Goal: Task Accomplishment & Management: Manage account settings

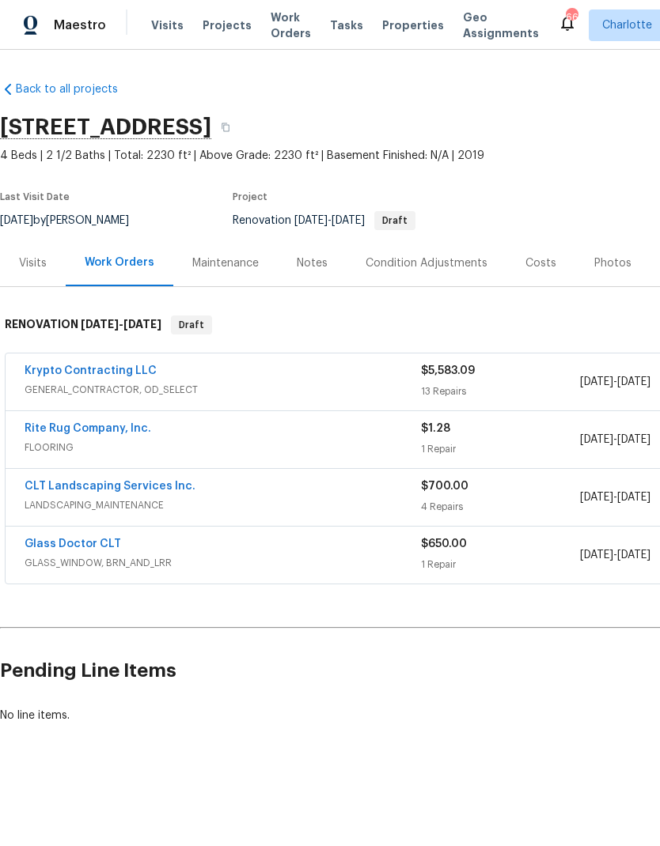
click at [206, 28] on span "Projects" at bounding box center [226, 25] width 49 height 16
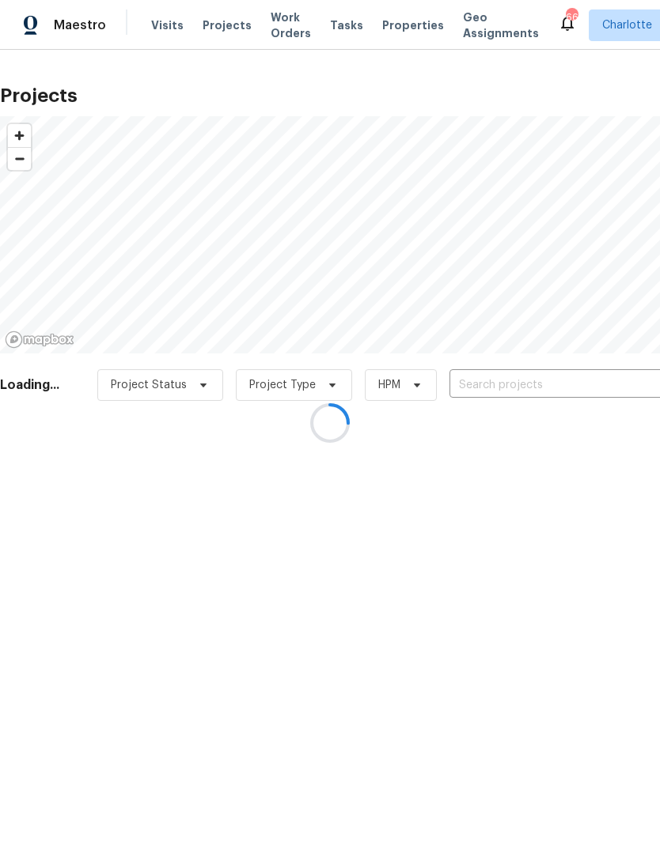
click at [595, 387] on div at bounding box center [330, 423] width 660 height 846
click at [598, 385] on div at bounding box center [330, 423] width 660 height 846
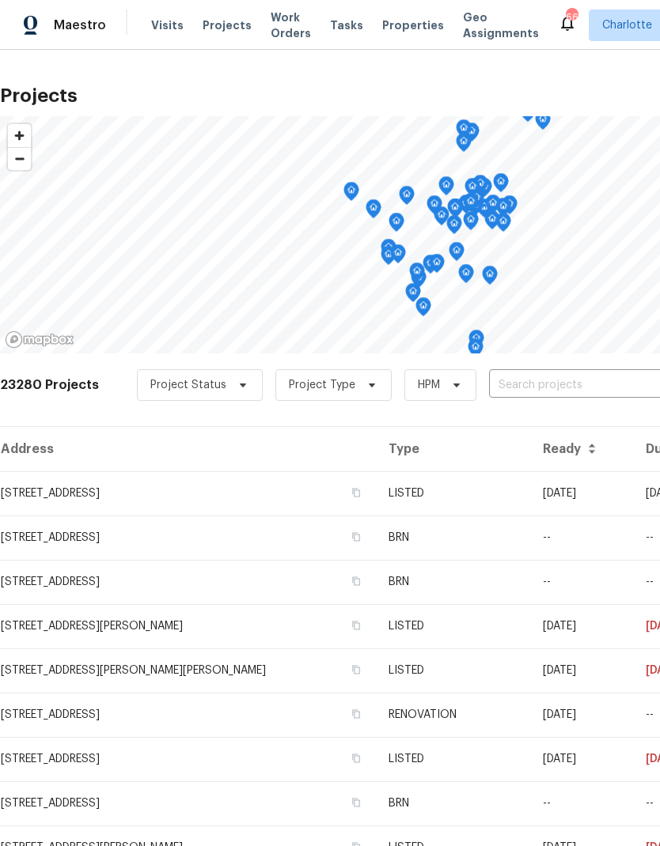
click at [594, 388] on input "text" at bounding box center [579, 385] width 181 height 25
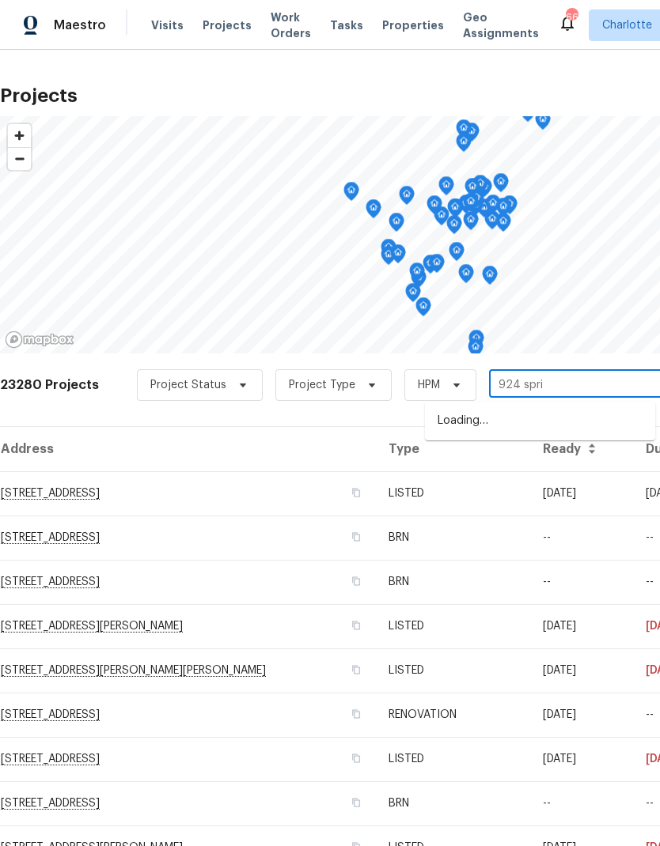
type input "924 sprin"
click at [573, 426] on li "[STREET_ADDRESS]" at bounding box center [540, 421] width 230 height 27
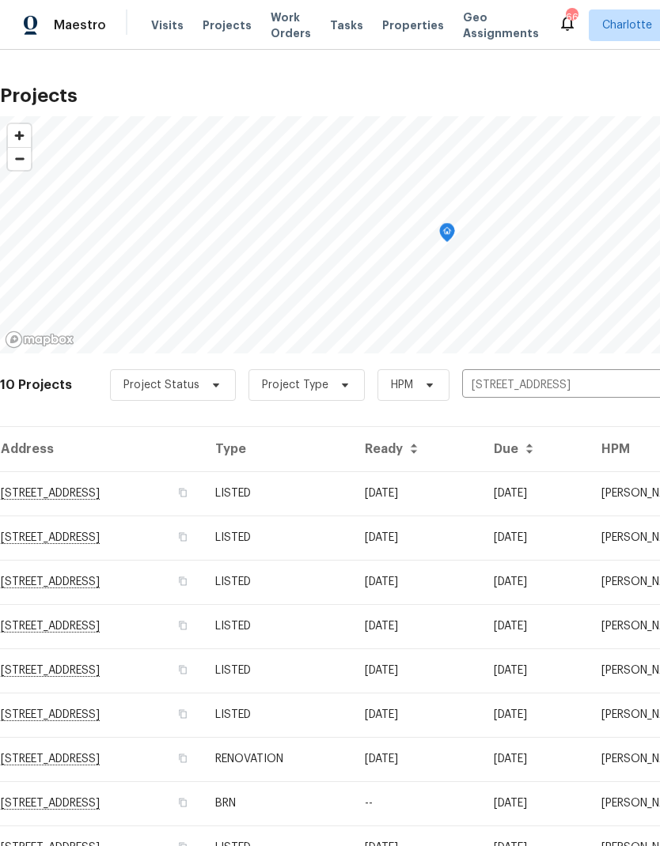
click at [566, 490] on td "08/22/25" at bounding box center [535, 493] width 108 height 44
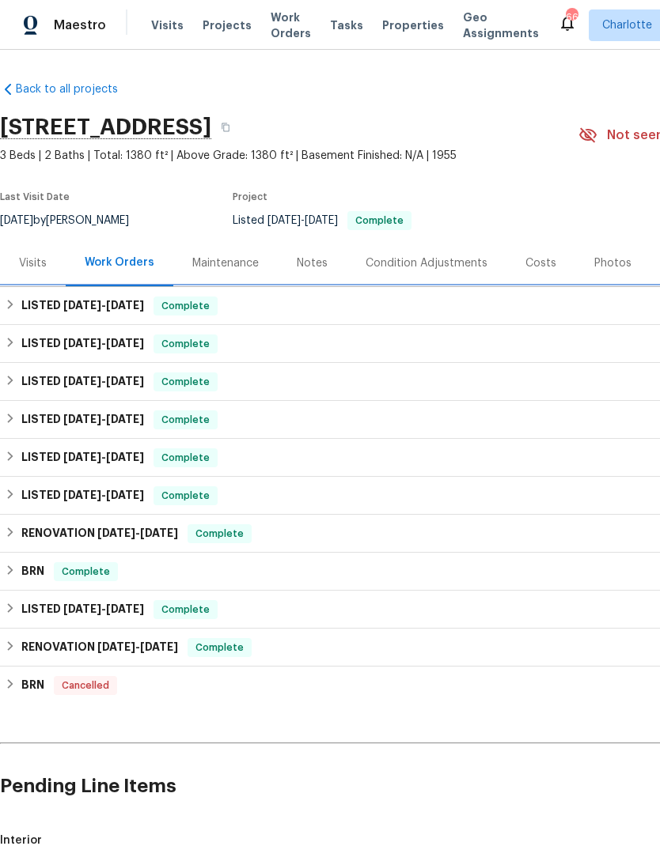
click at [19, 308] on div "LISTED 8/18/25 - 8/22/25 Complete" at bounding box center [447, 306] width 884 height 19
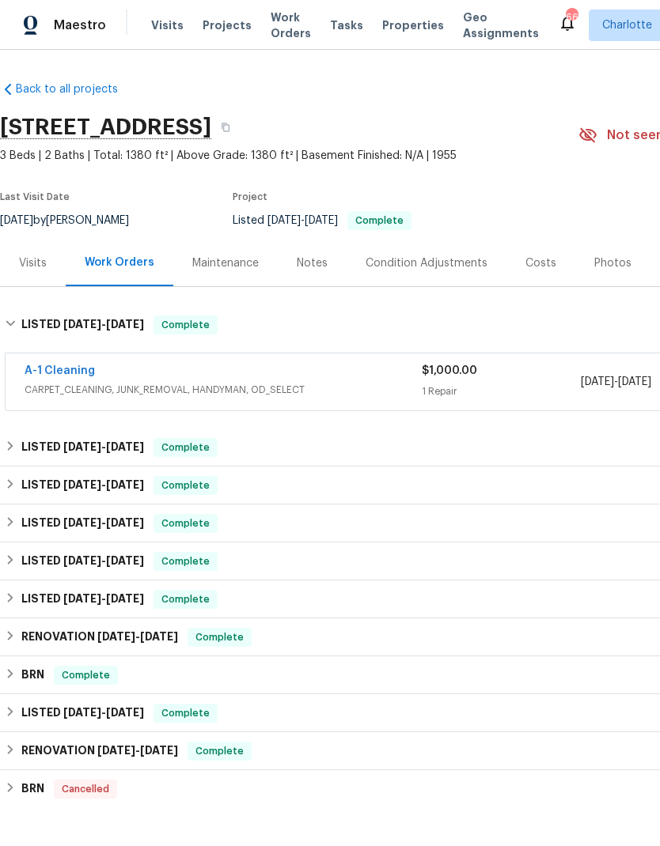
click at [37, 371] on link "A-1 Cleaning" at bounding box center [60, 370] width 70 height 11
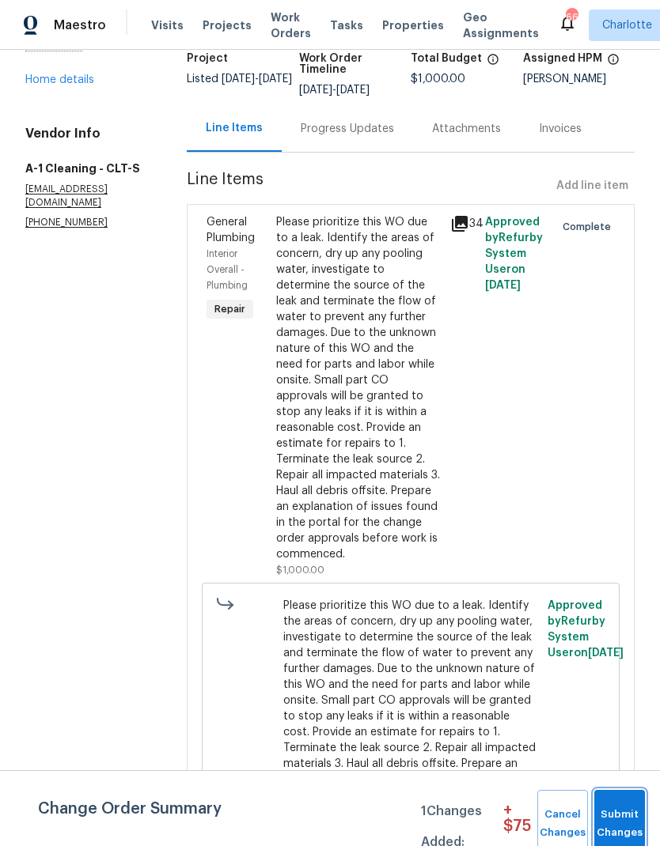
click at [620, 808] on span "Submit Changes" at bounding box center [619, 824] width 35 height 36
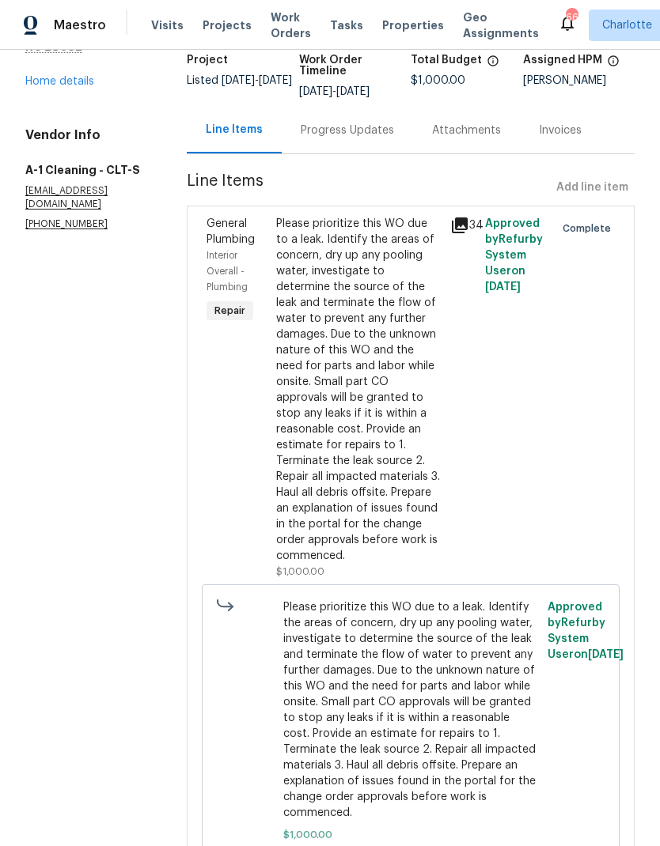
click at [352, 134] on div "Progress Updates" at bounding box center [347, 131] width 93 height 16
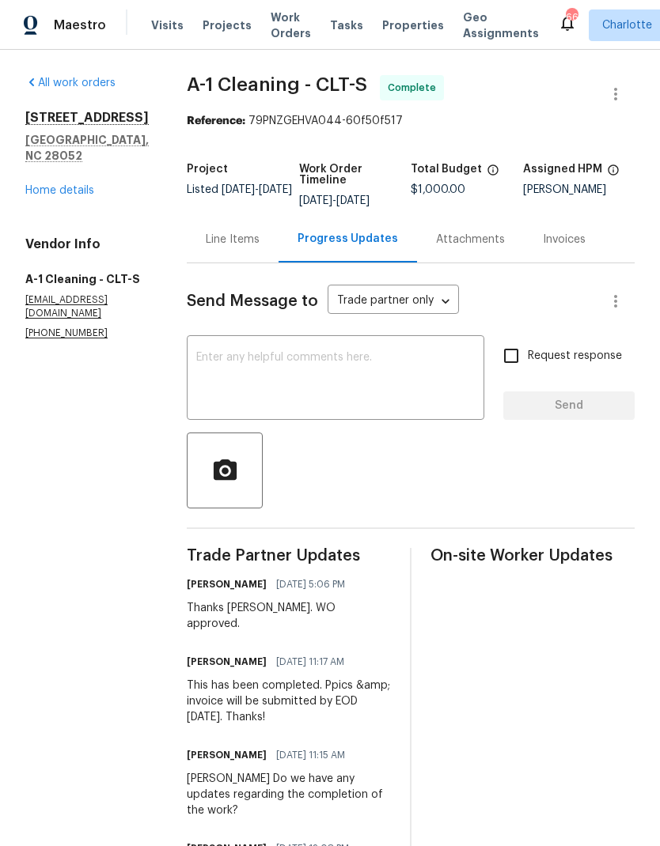
click at [344, 261] on div "Progress Updates" at bounding box center [347, 239] width 138 height 47
click at [215, 254] on div "Line Items" at bounding box center [233, 239] width 92 height 47
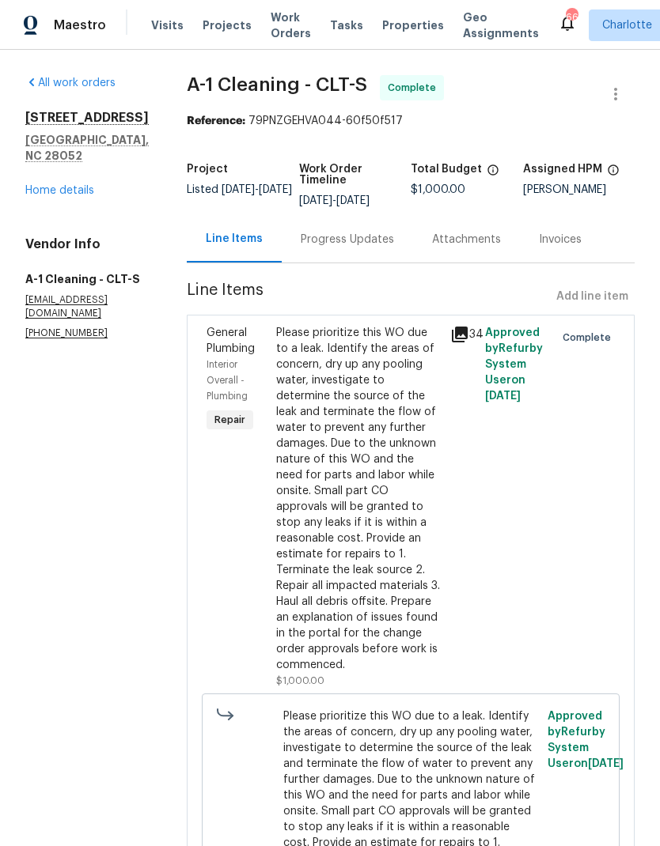
click at [29, 185] on link "Home details" at bounding box center [59, 190] width 69 height 11
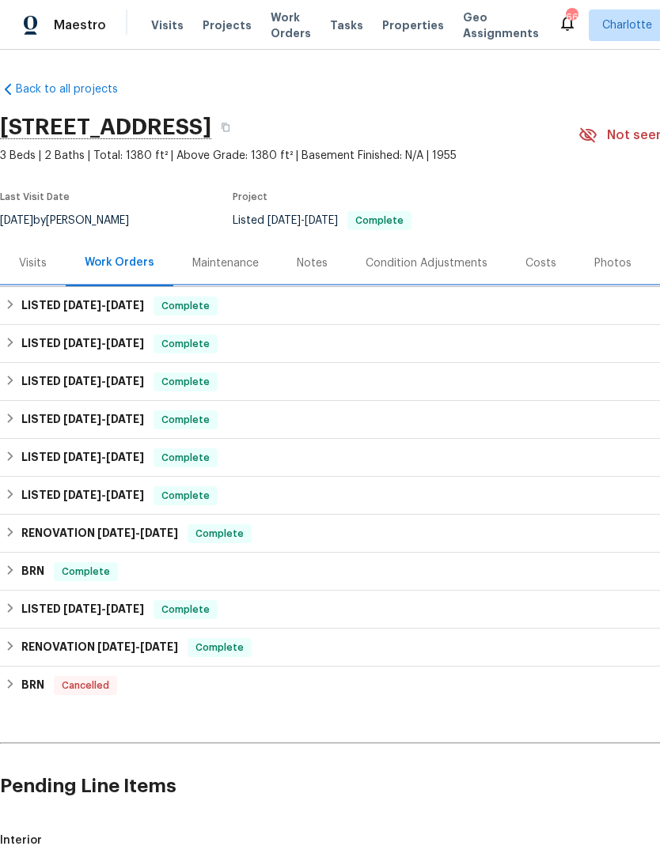
click at [18, 302] on div "LISTED 8/18/25 - 8/22/25 Complete" at bounding box center [447, 306] width 884 height 19
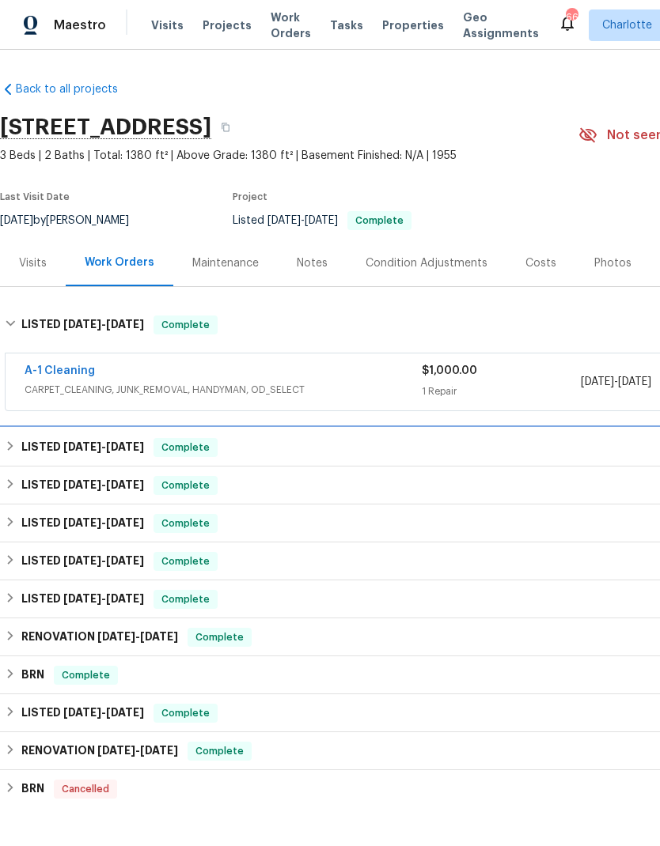
click at [17, 443] on div "LISTED 7/7/25 - 7/9/25 Complete" at bounding box center [447, 447] width 884 height 19
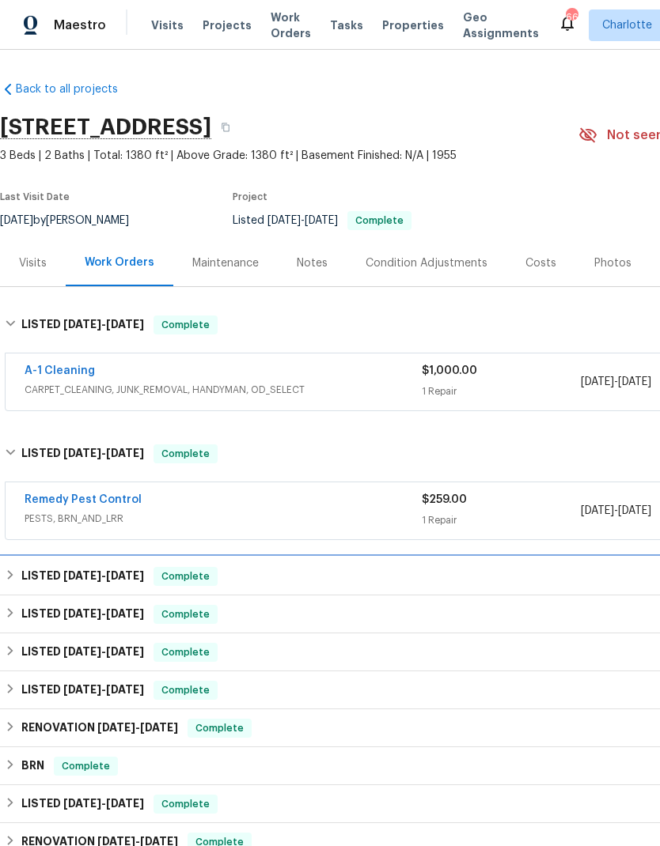
click at [9, 580] on icon at bounding box center [10, 574] width 11 height 11
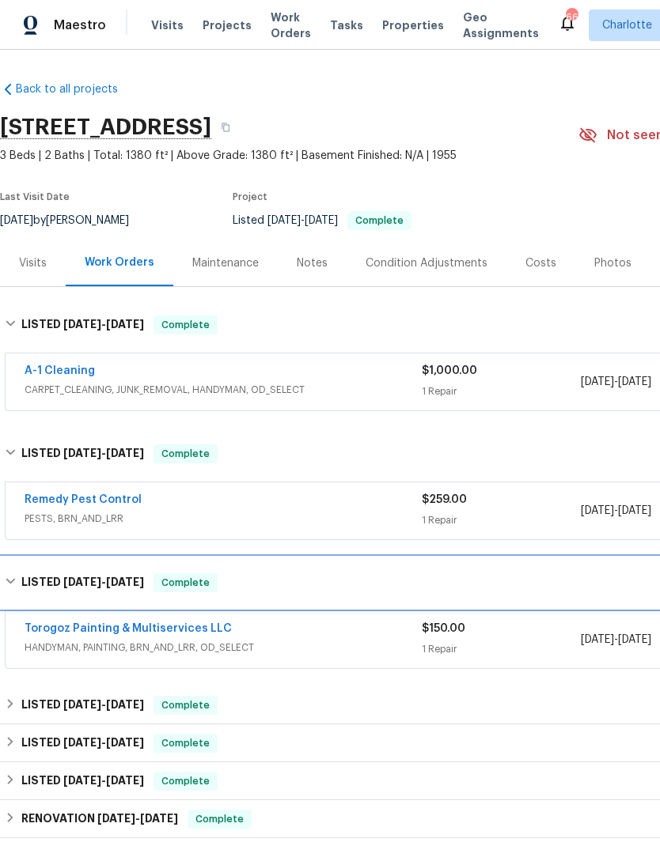
click at [11, 581] on icon at bounding box center [10, 581] width 11 height 11
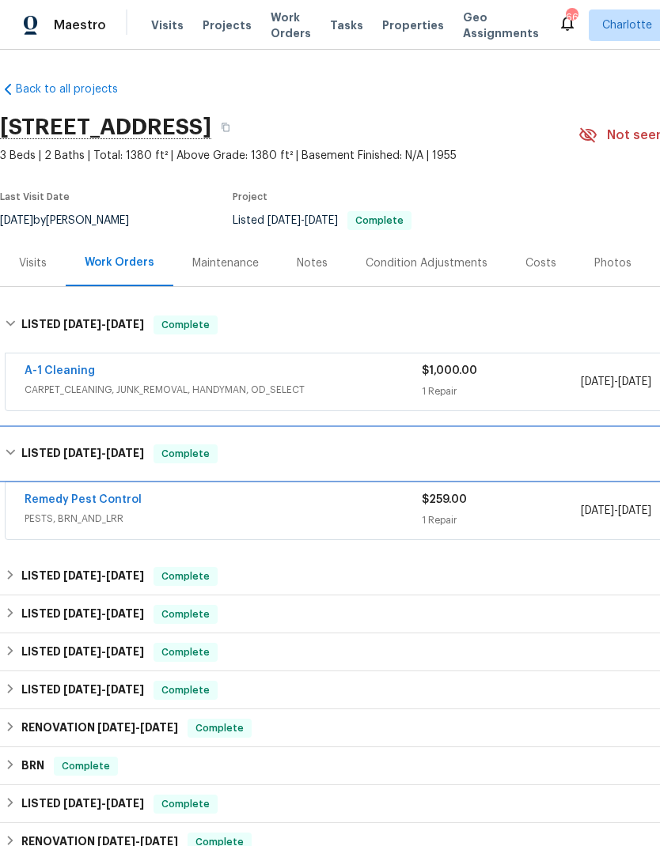
click at [12, 448] on icon at bounding box center [10, 452] width 11 height 11
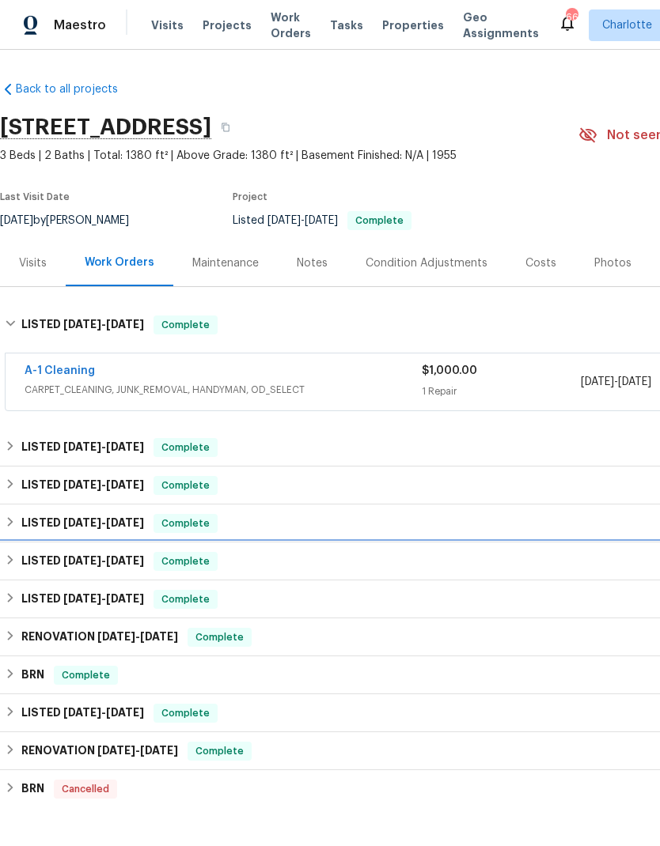
click at [9, 557] on icon at bounding box center [11, 559] width 6 height 9
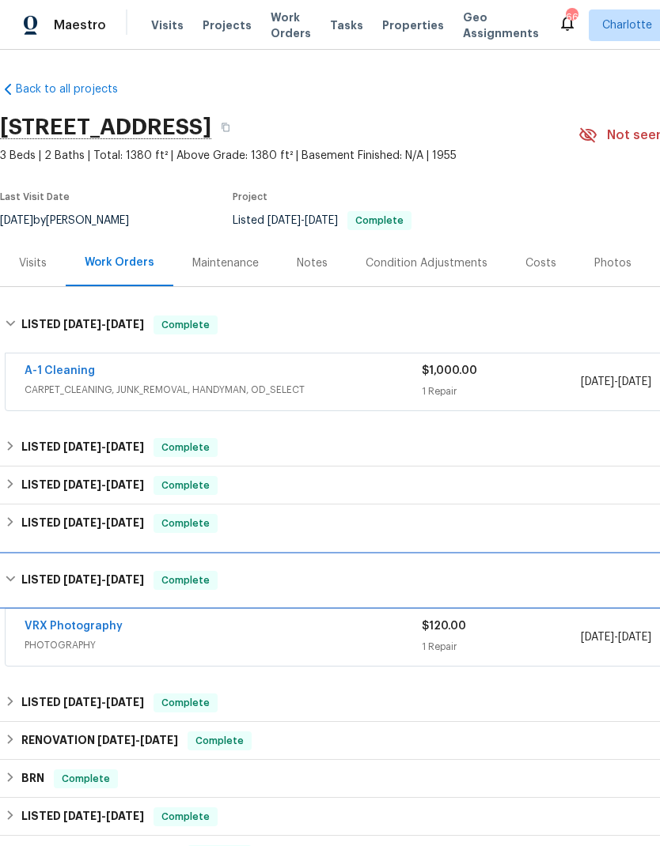
click at [9, 569] on div "LISTED 1/23/25 - 1/24/25 Complete" at bounding box center [447, 580] width 894 height 51
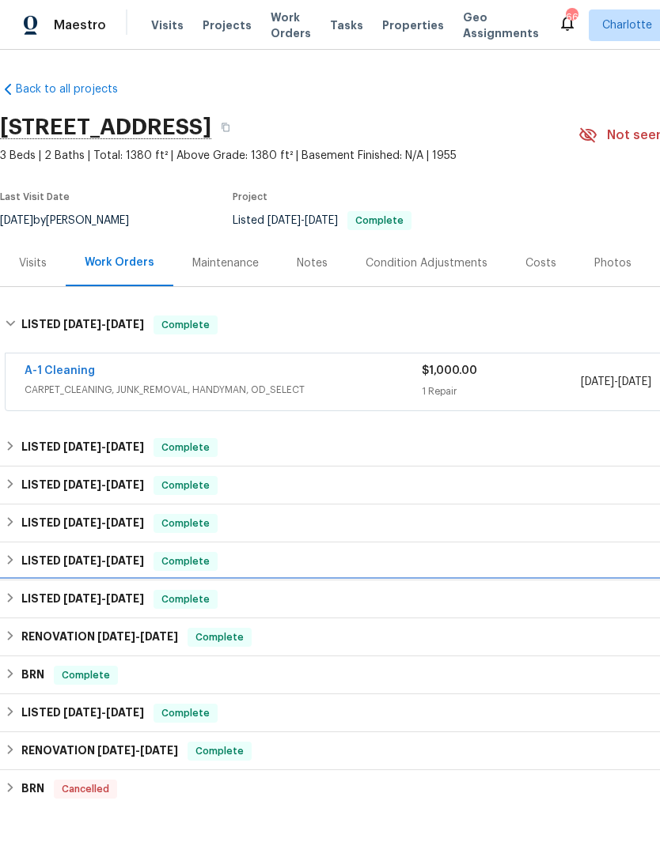
click at [16, 592] on div "LISTED 12/9/24 - 12/11/24 Complete" at bounding box center [447, 599] width 884 height 19
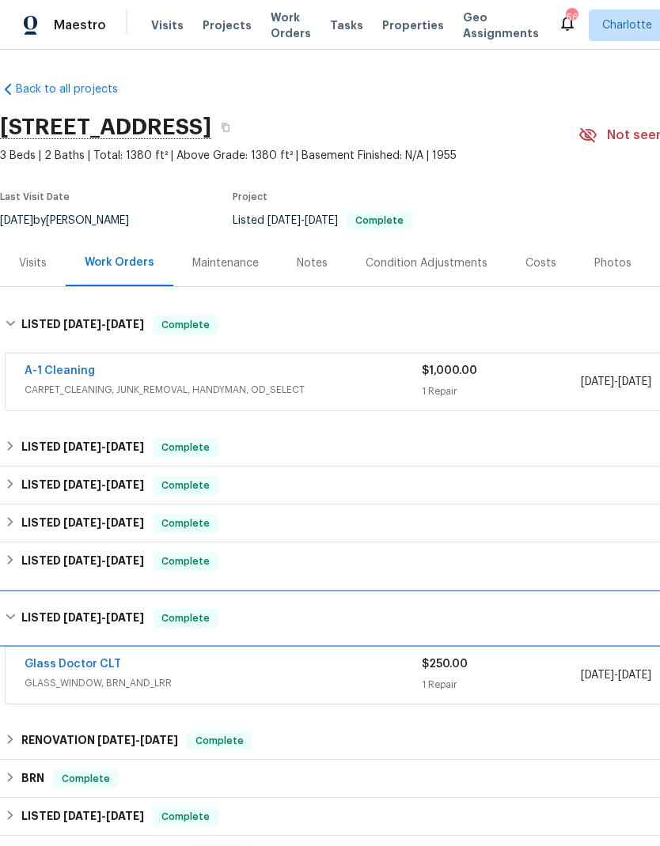
click at [13, 615] on icon at bounding box center [10, 616] width 11 height 11
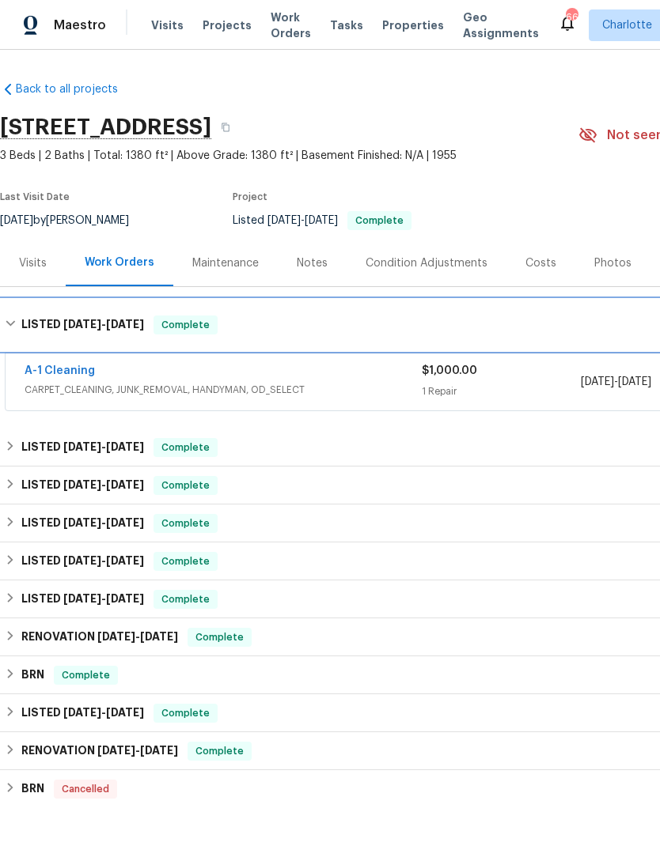
click at [18, 332] on div "LISTED 8/18/25 - 8/22/25 Complete" at bounding box center [447, 325] width 884 height 19
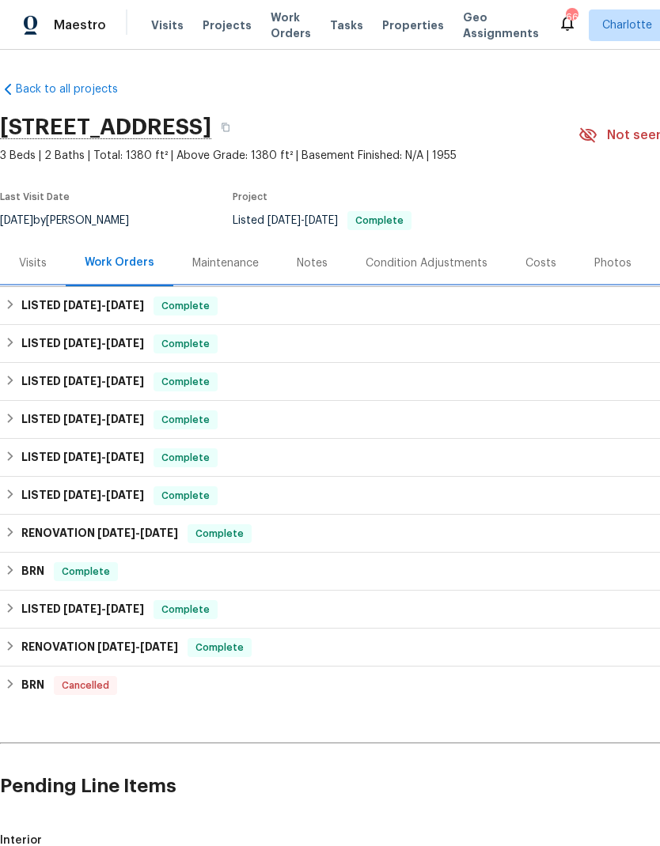
click at [20, 316] on div "LISTED 8/18/25 - 8/22/25 Complete" at bounding box center [447, 306] width 894 height 38
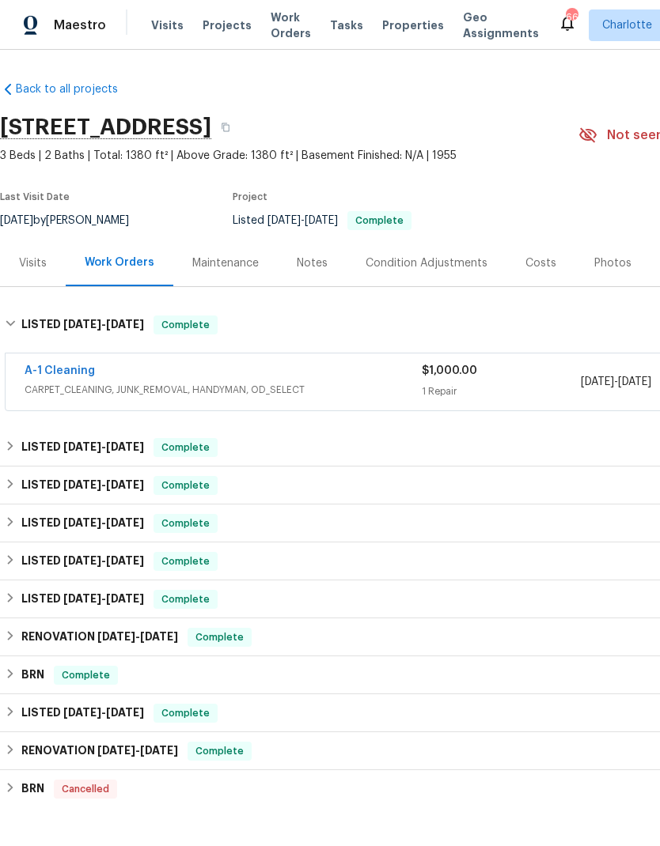
click at [296, 383] on span "CARPET_CLEANING, JUNK_REMOVAL, HANDYMAN, OD_SELECT" at bounding box center [223, 390] width 397 height 16
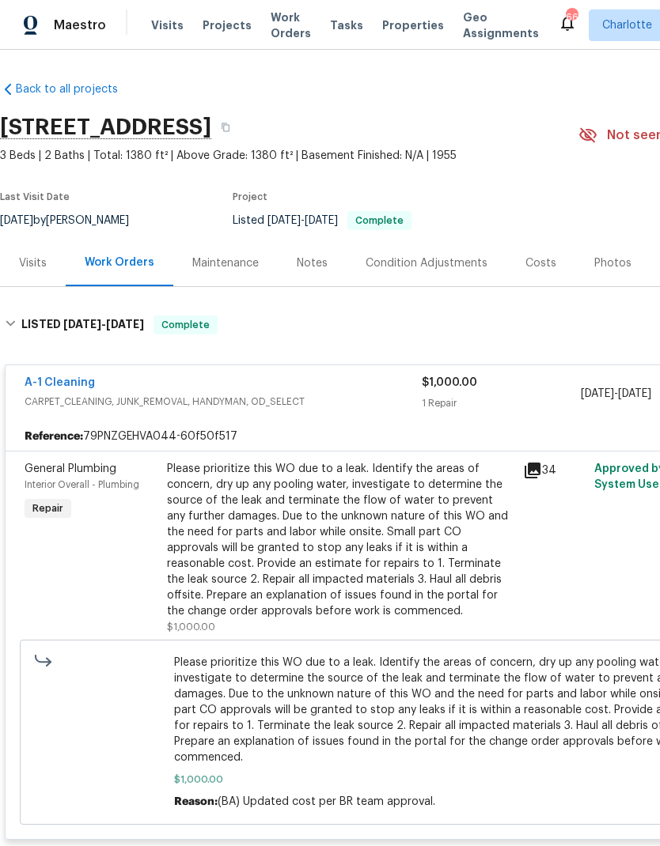
click at [533, 472] on icon at bounding box center [532, 471] width 16 height 16
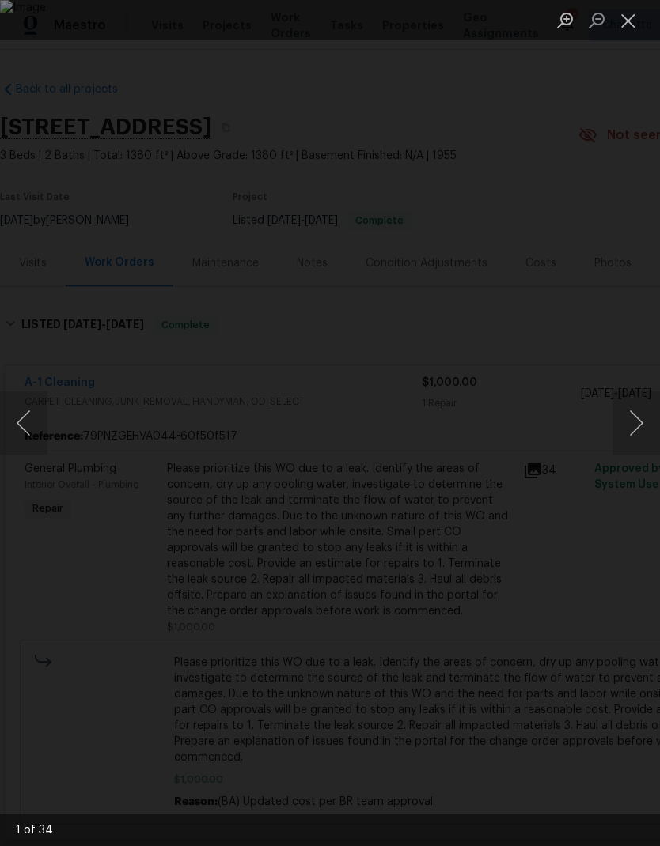
click at [642, 425] on button "Next image" at bounding box center [635, 422] width 47 height 63
click at [643, 425] on button "Next image" at bounding box center [635, 422] width 47 height 63
click at [641, 425] on button "Next image" at bounding box center [635, 422] width 47 height 63
click at [641, 418] on button "Next image" at bounding box center [635, 422] width 47 height 63
click at [638, 416] on button "Next image" at bounding box center [635, 422] width 47 height 63
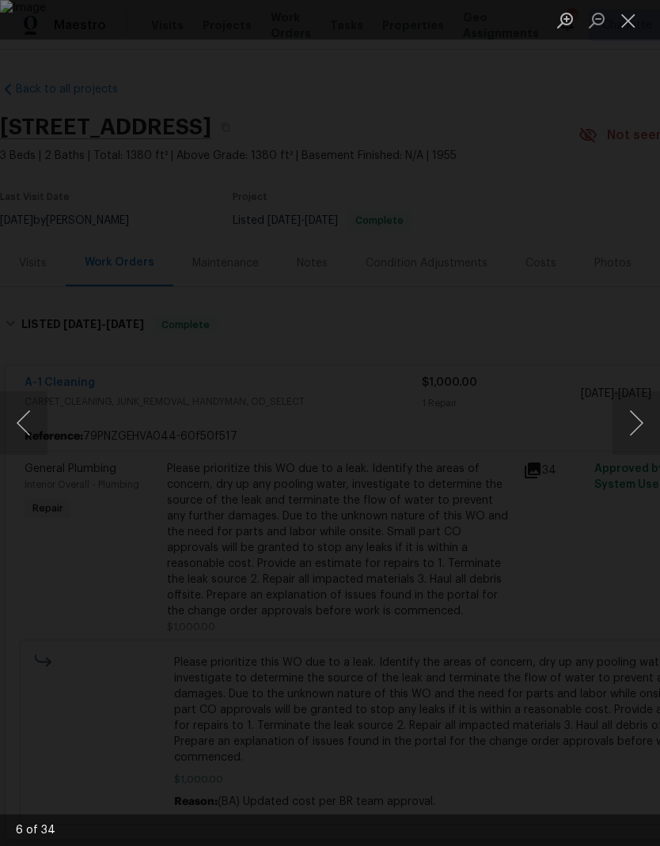
click at [640, 414] on button "Next image" at bounding box center [635, 422] width 47 height 63
click at [641, 420] on button "Next image" at bounding box center [635, 422] width 47 height 63
click at [641, 421] on button "Next image" at bounding box center [635, 422] width 47 height 63
click at [640, 422] on button "Next image" at bounding box center [635, 422] width 47 height 63
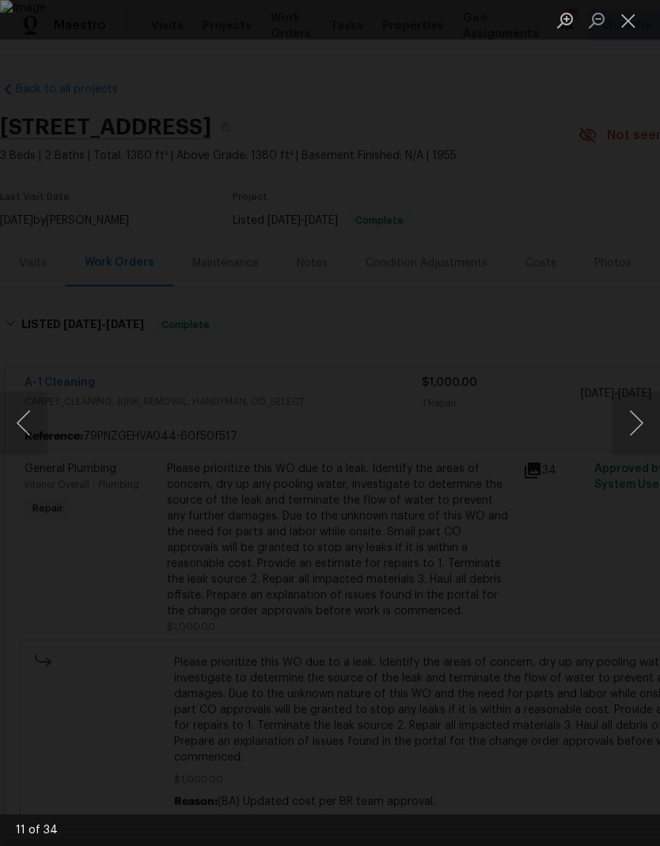
click at [641, 426] on button "Next image" at bounding box center [635, 422] width 47 height 63
click at [641, 427] on button "Next image" at bounding box center [635, 422] width 47 height 63
click at [641, 430] on button "Next image" at bounding box center [635, 422] width 47 height 63
click at [637, 25] on button "Close lightbox" at bounding box center [628, 20] width 32 height 28
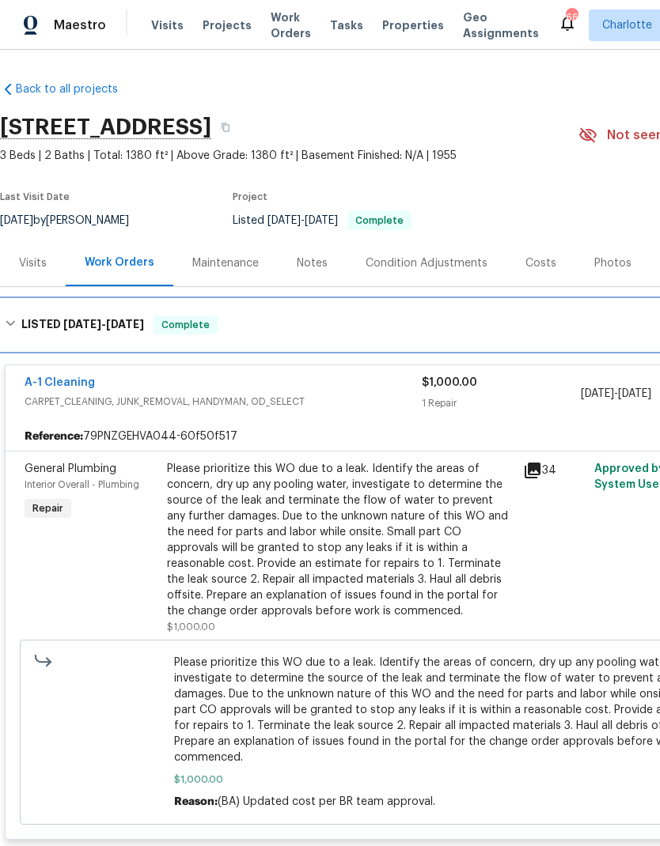
click at [17, 325] on div "LISTED 8/18/25 - 8/22/25 Complete" at bounding box center [447, 325] width 884 height 19
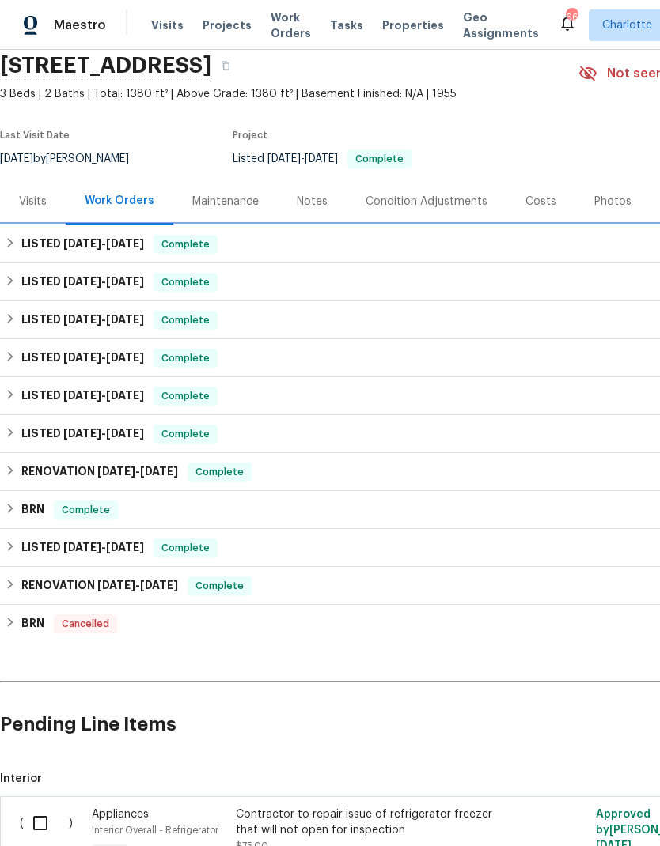
scroll to position [62, 0]
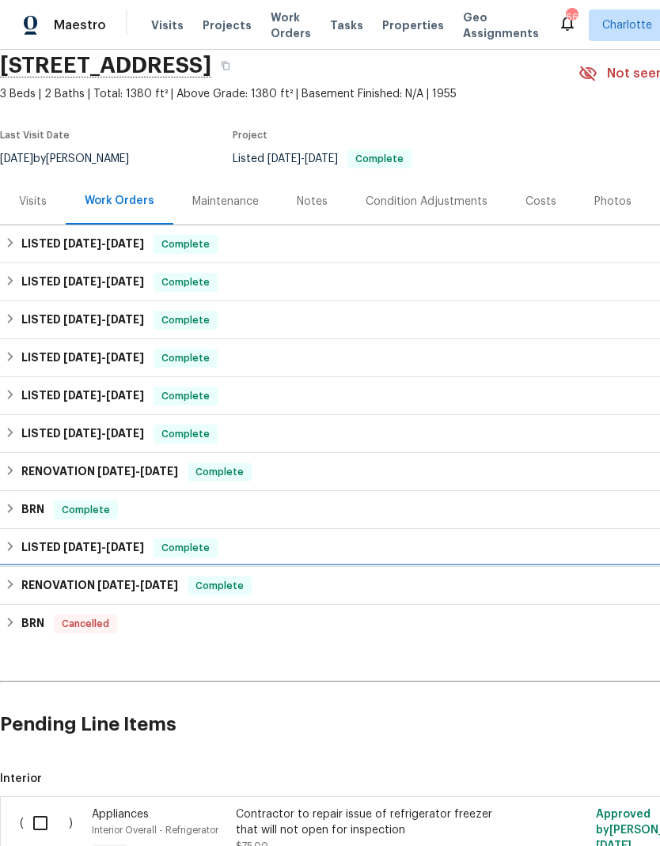
click at [17, 586] on div "RENOVATION 12/2/21 - 1/4/22 Complete" at bounding box center [447, 586] width 884 height 19
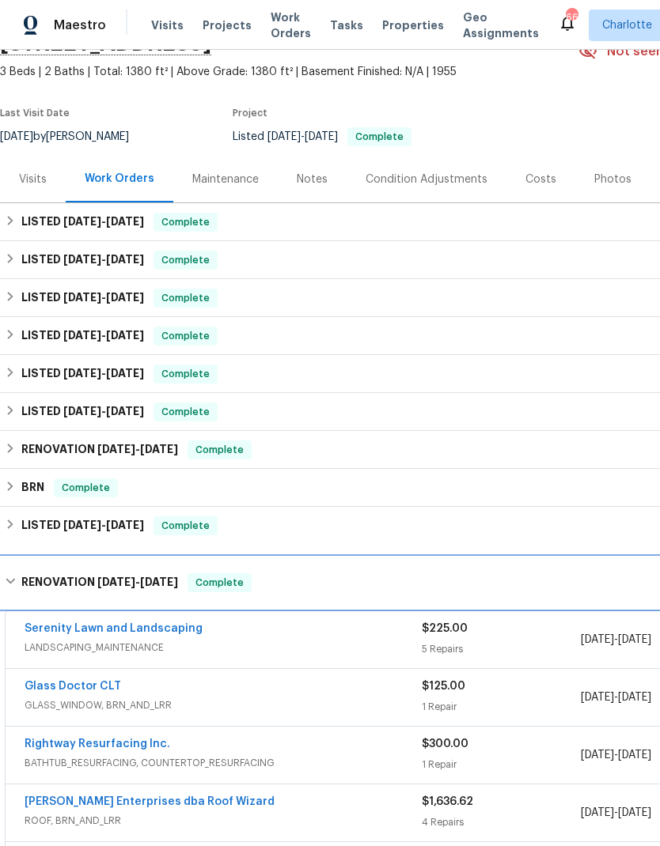
scroll to position [81, 0]
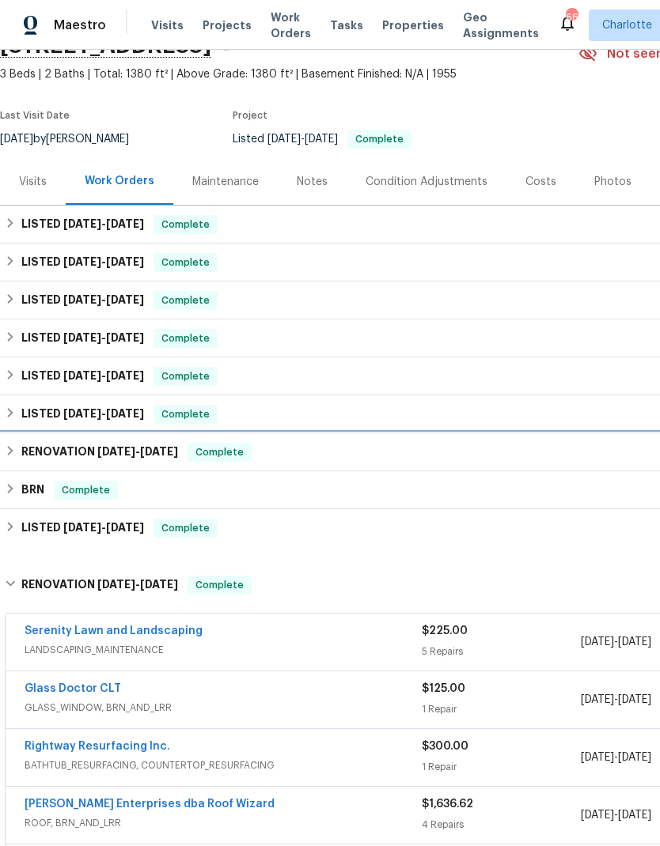
click at [18, 447] on div "RENOVATION 11/7/24 - 12/7/24 Complete" at bounding box center [447, 452] width 884 height 19
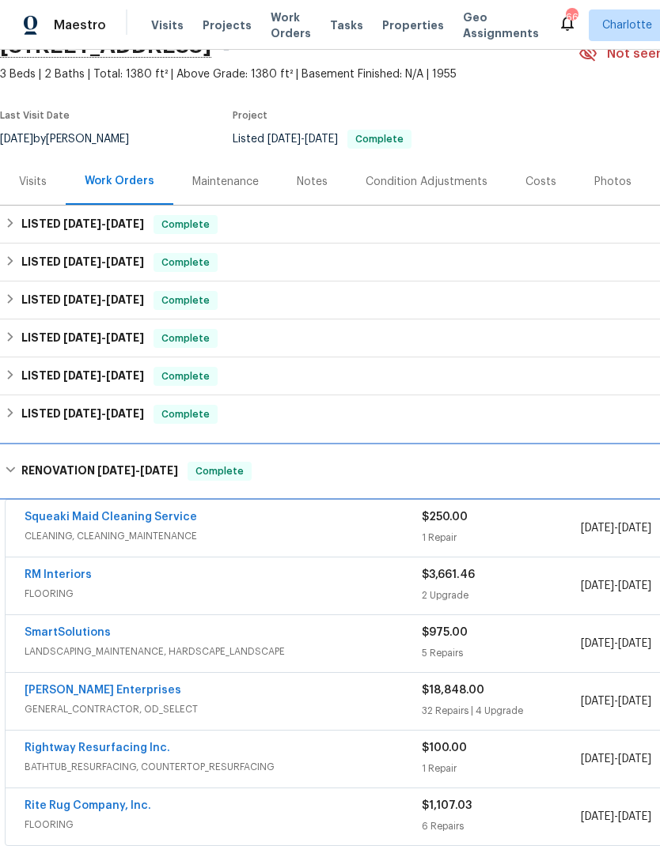
click at [17, 470] on div "RENOVATION 11/7/24 - 12/7/24 Complete" at bounding box center [447, 471] width 884 height 19
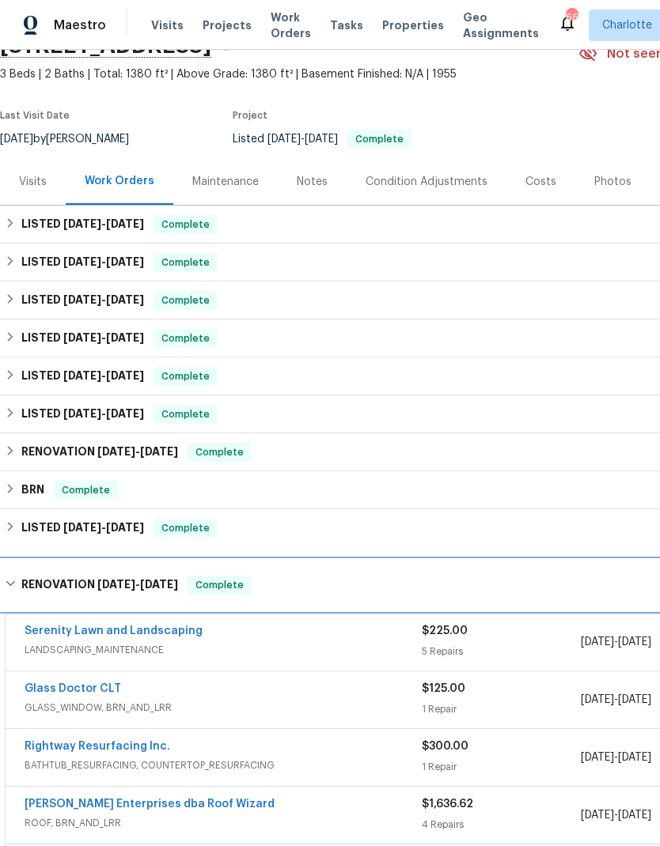
click at [17, 586] on div "RENOVATION 12/2/21 - 1/4/22 Complete" at bounding box center [447, 585] width 884 height 19
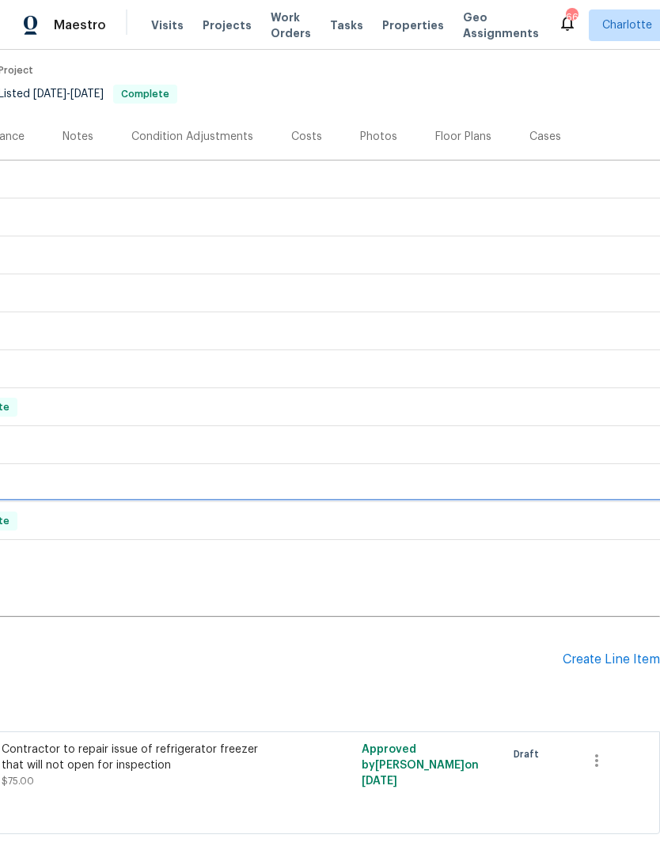
scroll to position [127, 234]
click at [597, 762] on icon "button" at bounding box center [596, 760] width 19 height 19
click at [608, 759] on li "Cancel" at bounding box center [607, 760] width 61 height 26
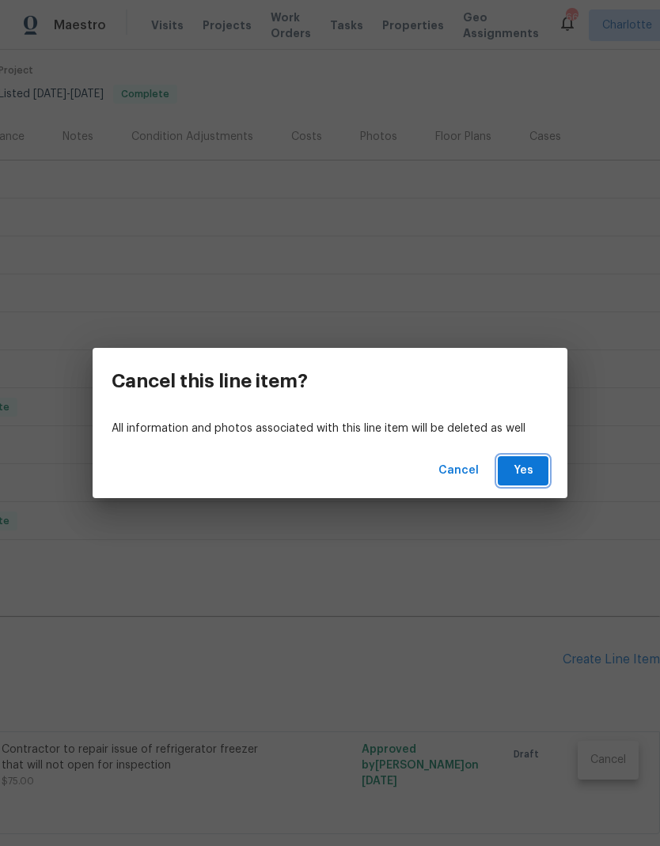
click at [535, 467] on button "Yes" at bounding box center [522, 470] width 51 height 29
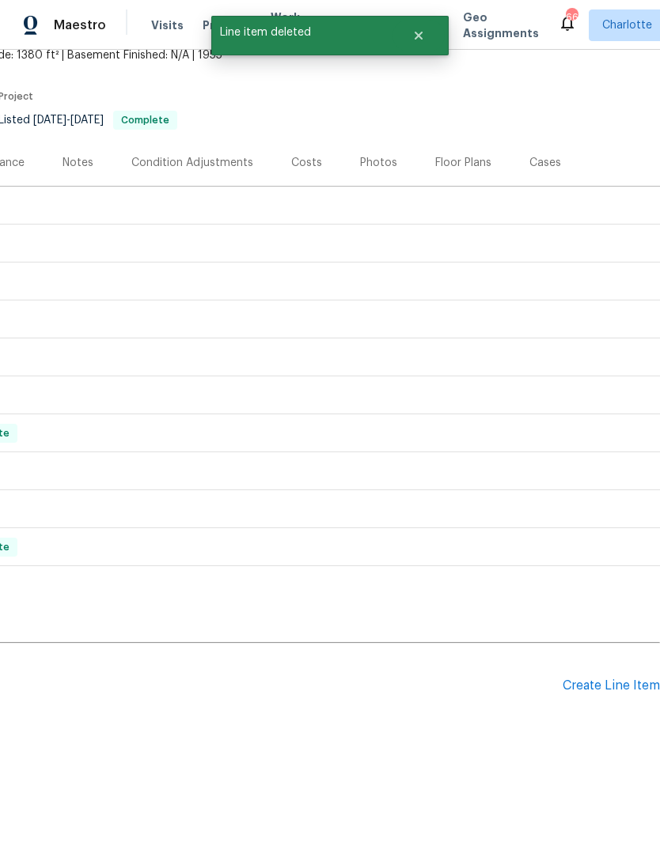
scroll to position [36, 234]
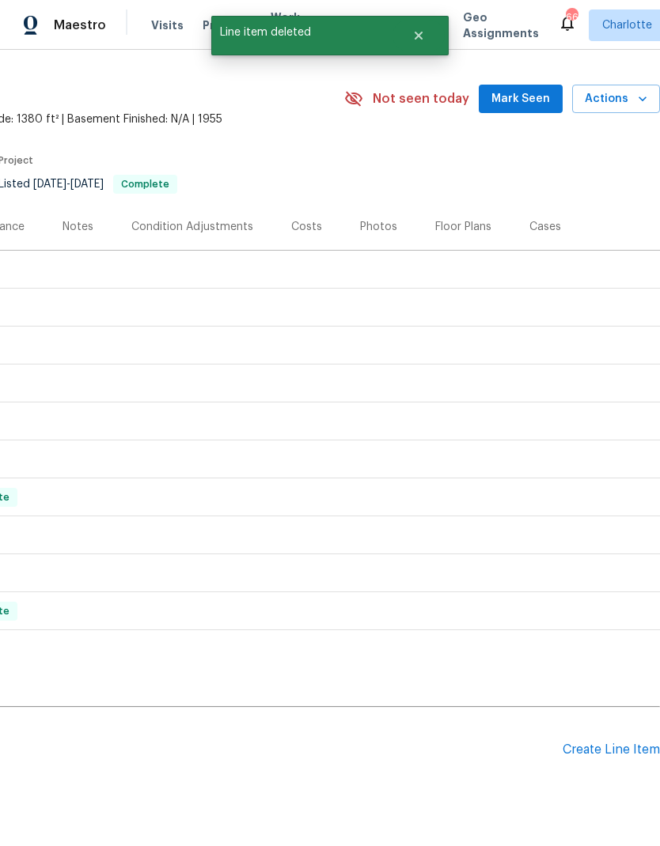
click at [606, 751] on div "Create Line Item" at bounding box center [610, 750] width 97 height 15
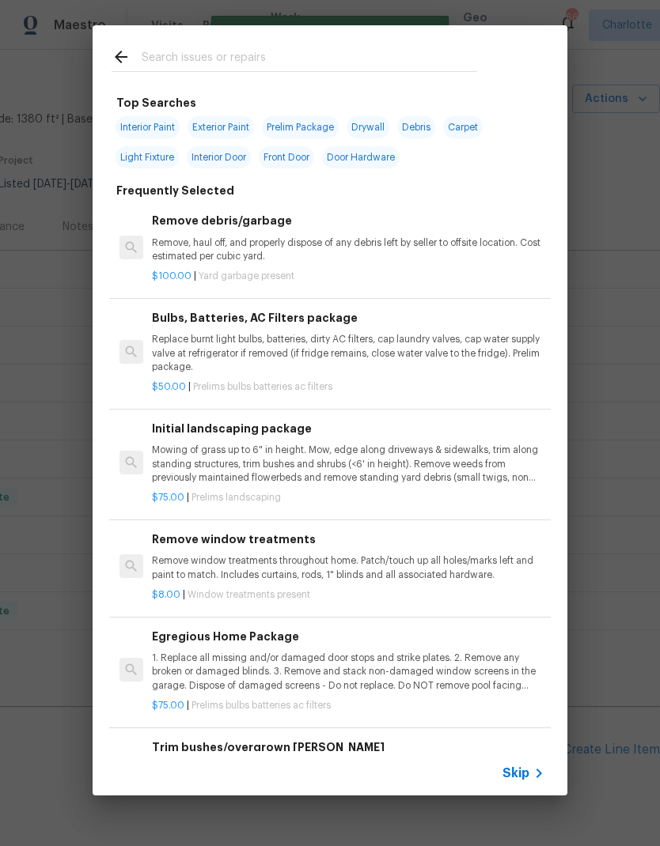
click at [294, 54] on input "text" at bounding box center [309, 59] width 335 height 24
type input "GC"
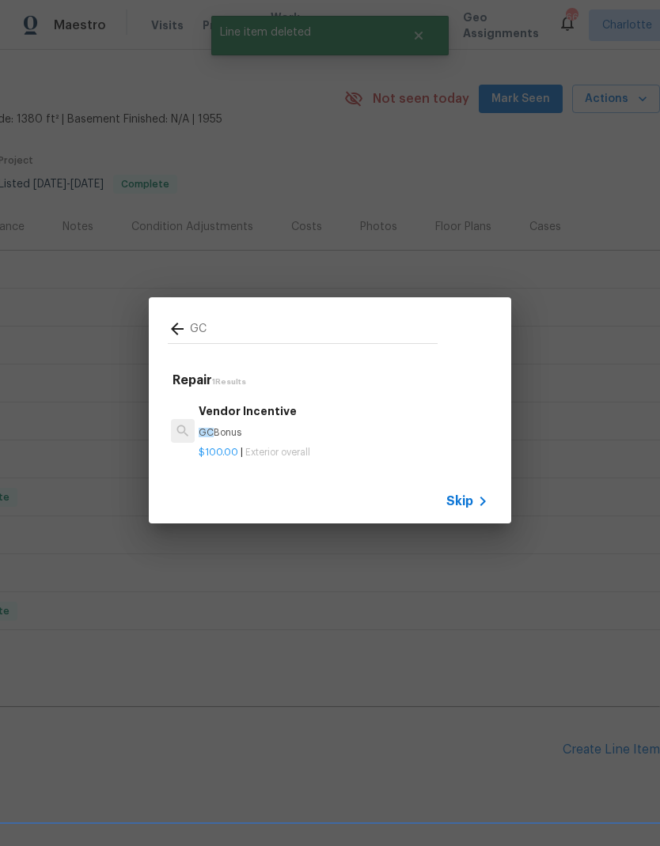
click at [297, 425] on div "Vendor Incentive GC Bonus" at bounding box center [343, 422] width 289 height 38
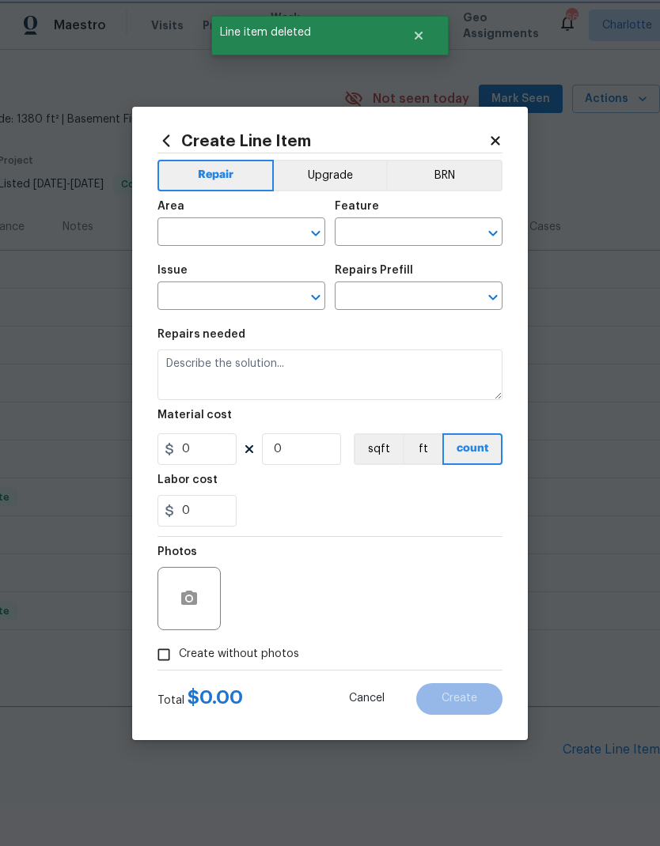
type input "Overall Exterior"
type textarea "GC Bonus"
type input "1"
type input "Vendor Incentive $100.00"
type input "100"
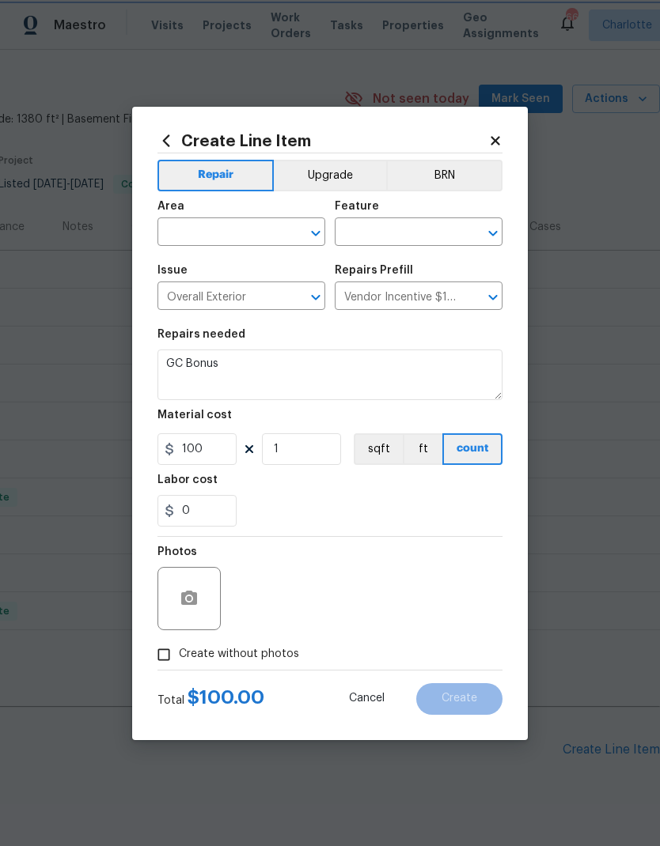
click at [282, 238] on div "​" at bounding box center [241, 233] width 168 height 25
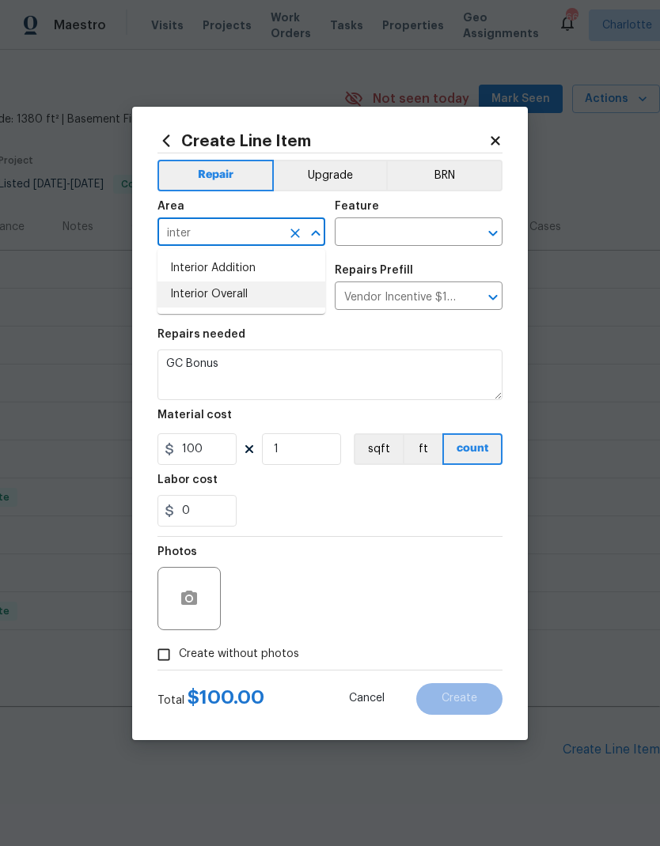
click at [254, 303] on li "Interior Overall" at bounding box center [241, 295] width 168 height 26
type input "Interior Overall"
click at [410, 231] on input "text" at bounding box center [396, 233] width 123 height 25
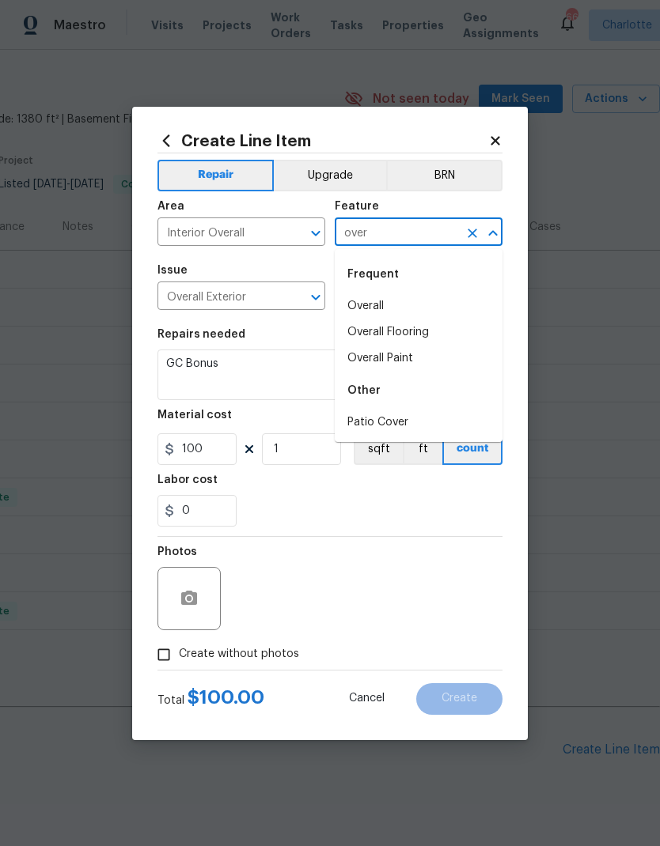
click at [386, 311] on li "Overall" at bounding box center [419, 306] width 168 height 26
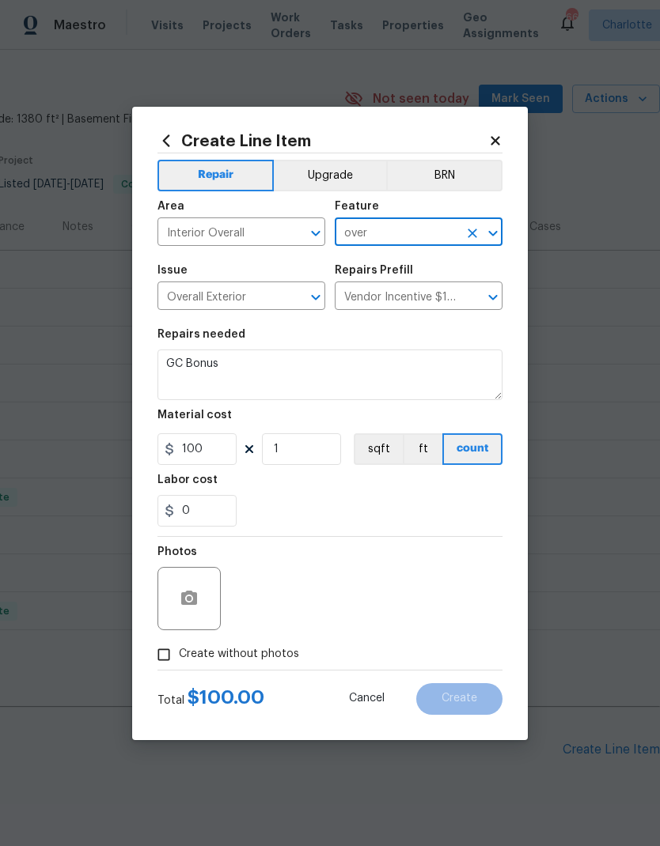
type input "Overall"
click at [304, 356] on textarea "GC Bonus" at bounding box center [329, 375] width 345 height 51
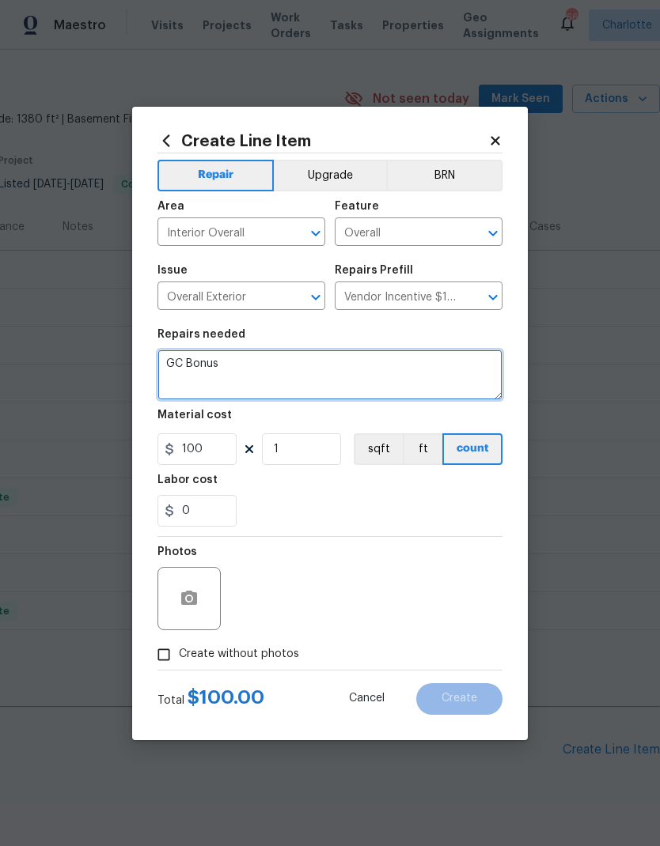
click at [327, 366] on textarea "GC Bonus" at bounding box center [329, 375] width 345 height 51
type textarea "G"
click at [214, 364] on textarea "Please check leaking water heater and make recommended repairs or possible repl…" at bounding box center [329, 375] width 345 height 51
click at [214, 363] on textarea "Please check leaking water heater and make recommended repairs or possible repl…" at bounding box center [329, 375] width 345 height 51
click at [429, 373] on textarea "Check leaking water heater and make recommended repairs or possible replacement…" at bounding box center [329, 375] width 345 height 51
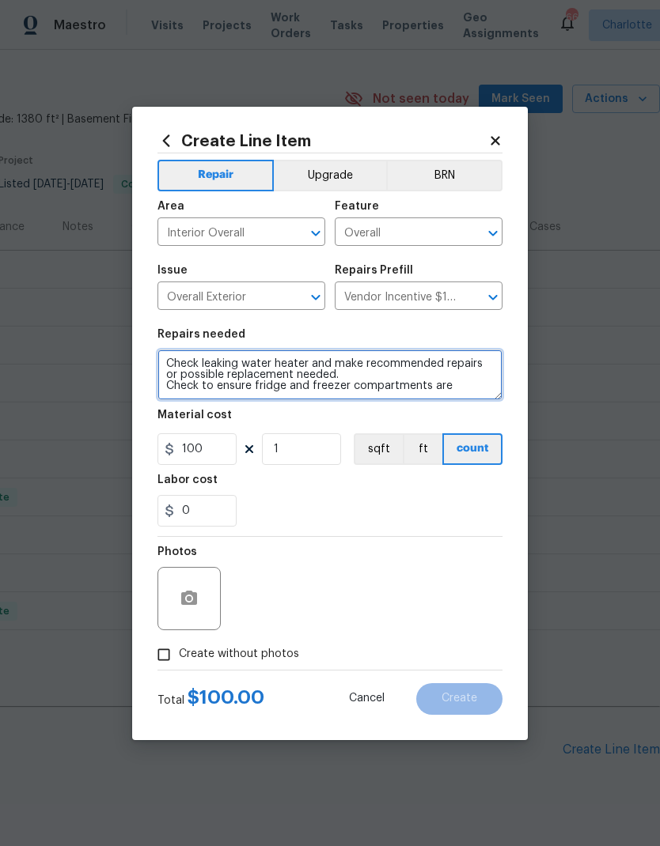
click at [353, 385] on textarea "Check leaking water heater and make recommended repairs or possible replacement…" at bounding box center [329, 375] width 345 height 51
click at [484, 387] on textarea "Check leaking water heater and make recommended repairs or possible replacement…" at bounding box center [329, 375] width 345 height 51
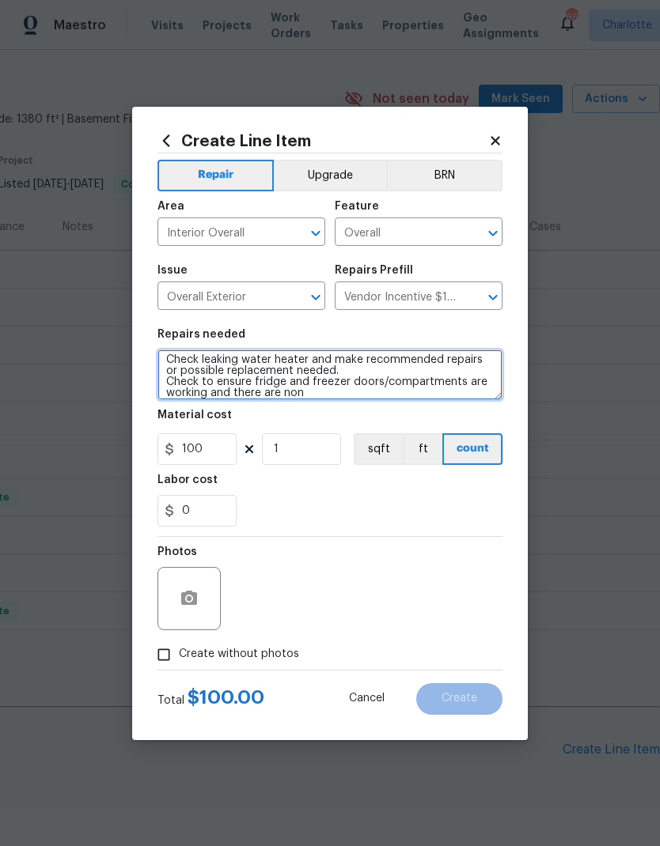
scroll to position [15, 0]
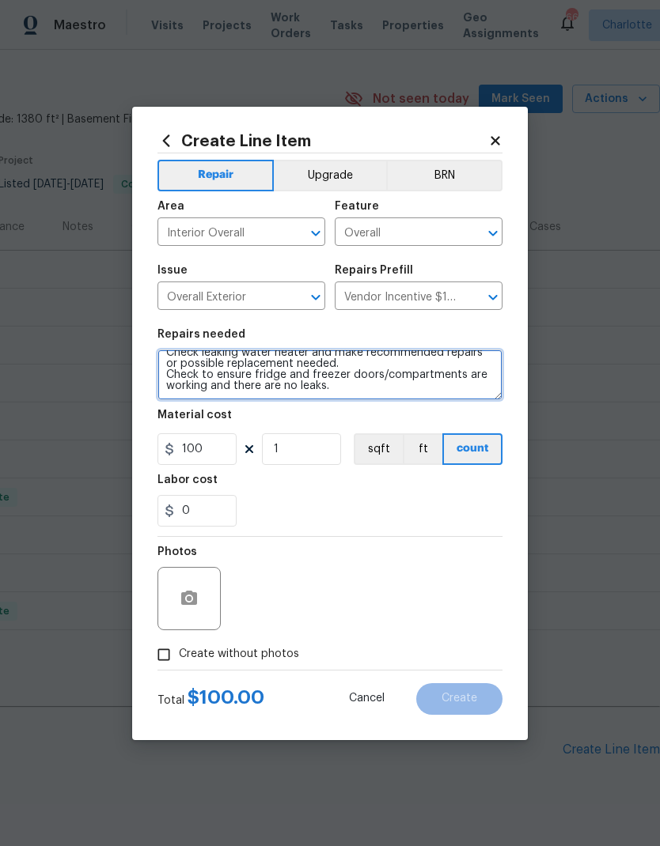
type textarea "Check leaking water heater and make recommended repairs or possible replacement…"
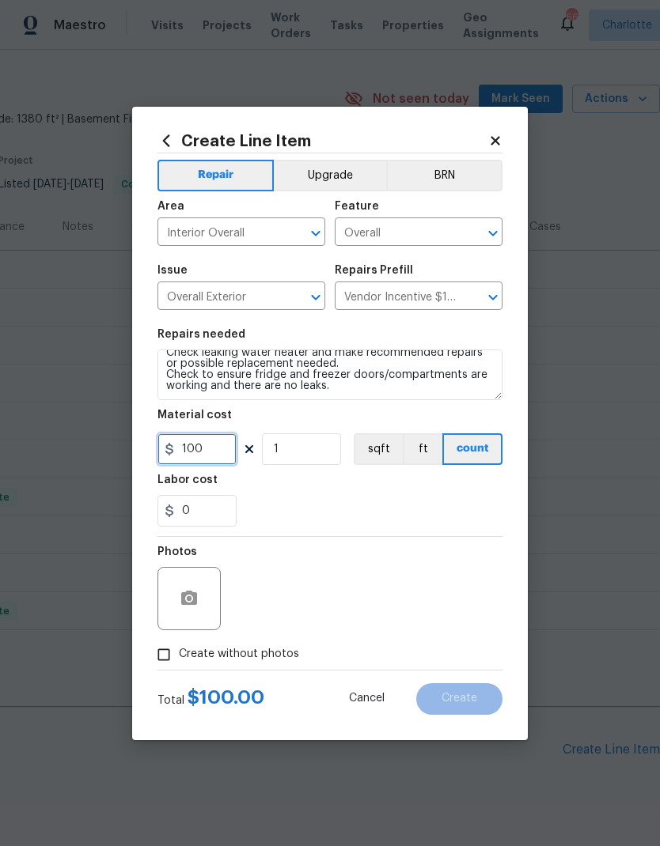
click at [230, 449] on input "100" at bounding box center [196, 449] width 79 height 32
type input "150"
click at [486, 516] on div "0" at bounding box center [329, 511] width 345 height 32
click at [165, 650] on input "Create without photos" at bounding box center [164, 655] width 30 height 30
checkbox input "true"
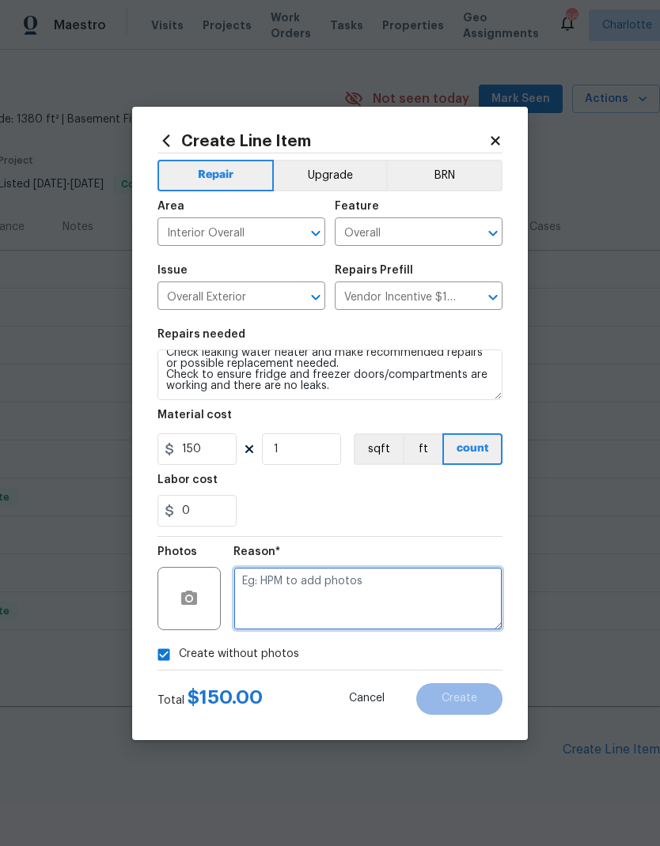
click at [448, 592] on textarea at bounding box center [367, 598] width 269 height 63
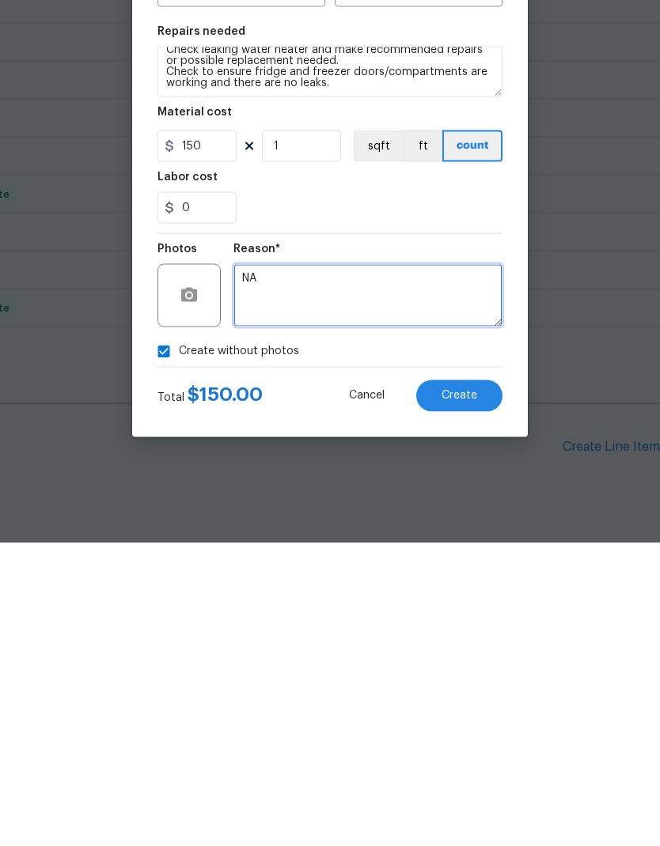
type textarea "NA"
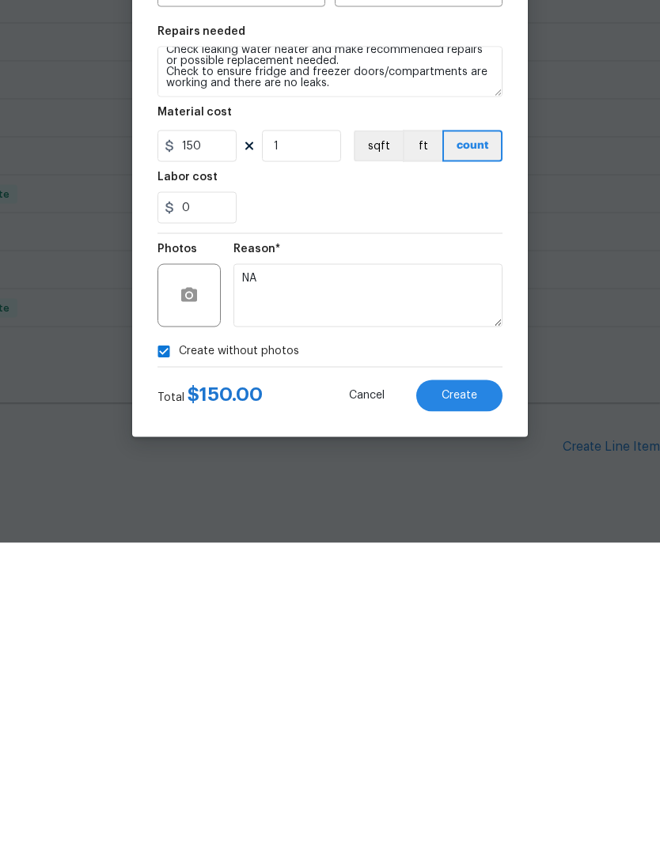
click at [468, 693] on span "Create" at bounding box center [459, 699] width 36 height 12
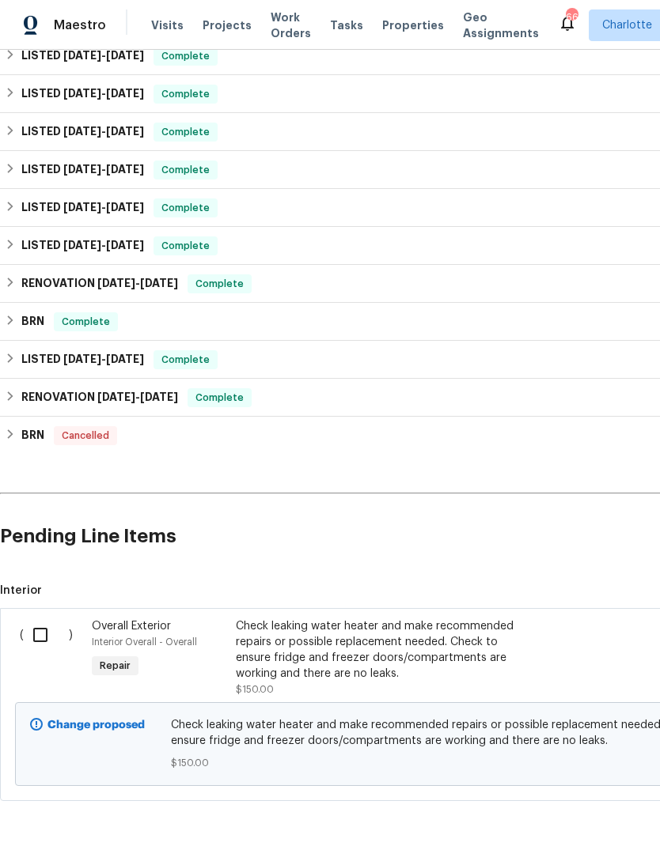
scroll to position [249, 0]
click at [38, 619] on input "checkbox" at bounding box center [46, 635] width 45 height 33
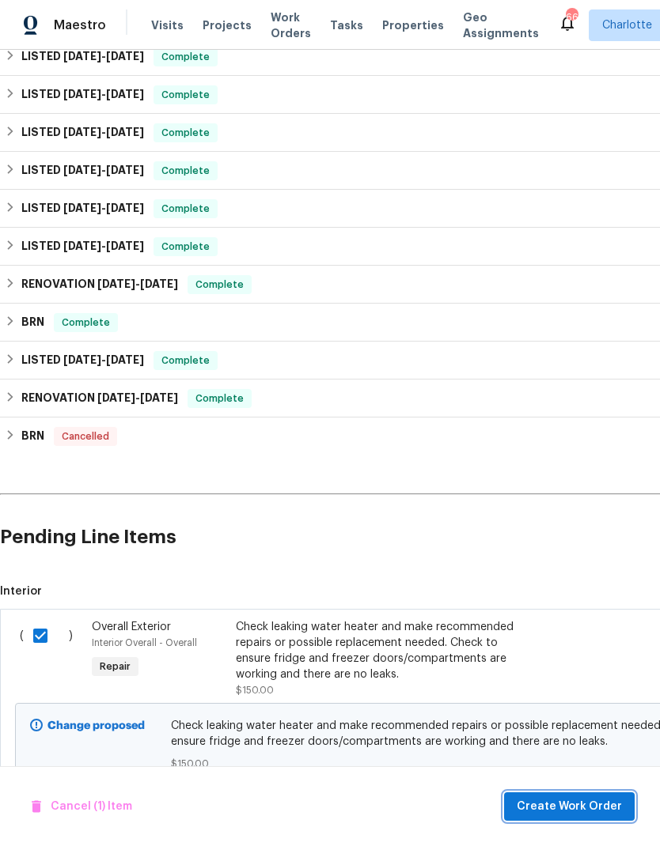
click at [573, 808] on span "Create Work Order" at bounding box center [568, 807] width 105 height 20
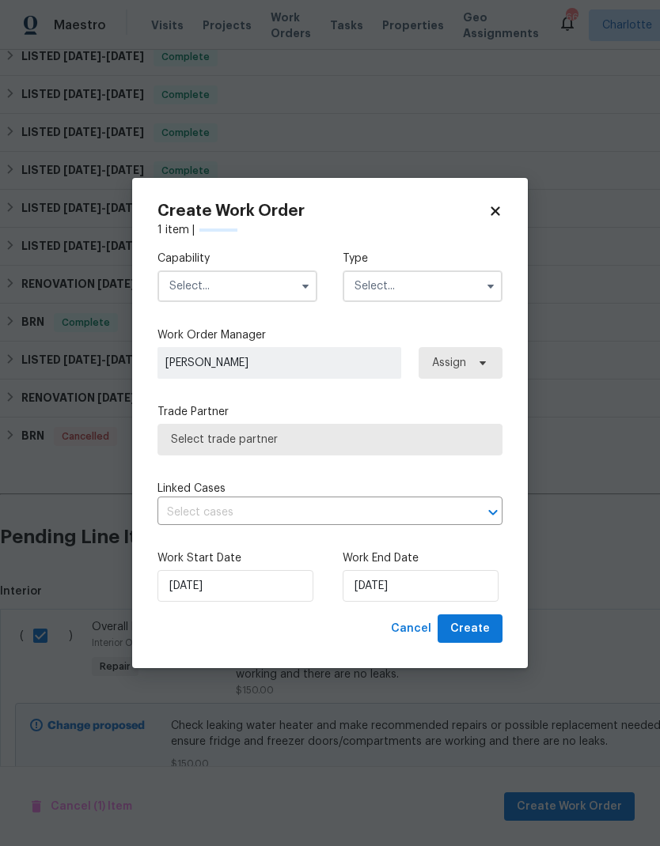
checkbox input "false"
click at [290, 290] on input "text" at bounding box center [237, 286] width 160 height 32
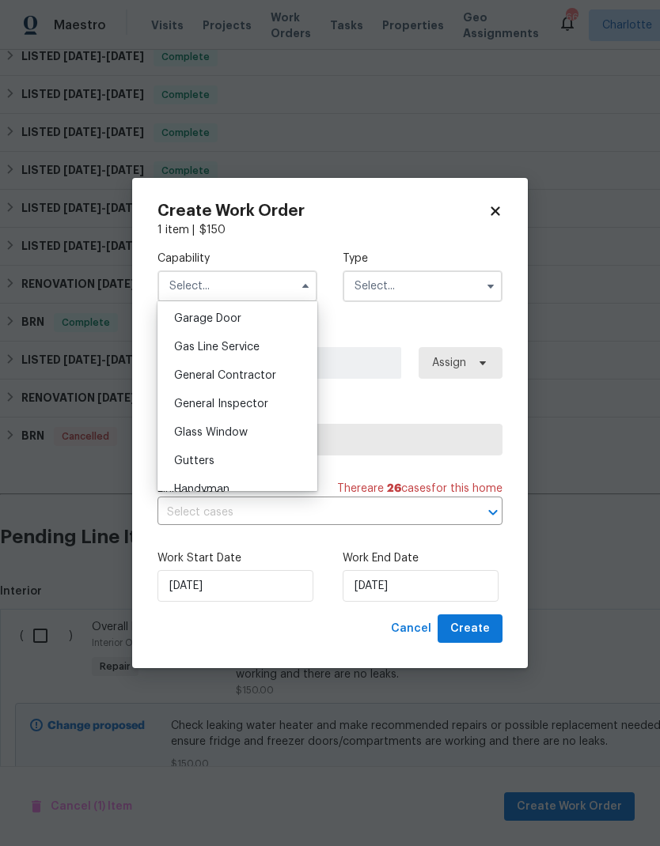
scroll to position [694, 0]
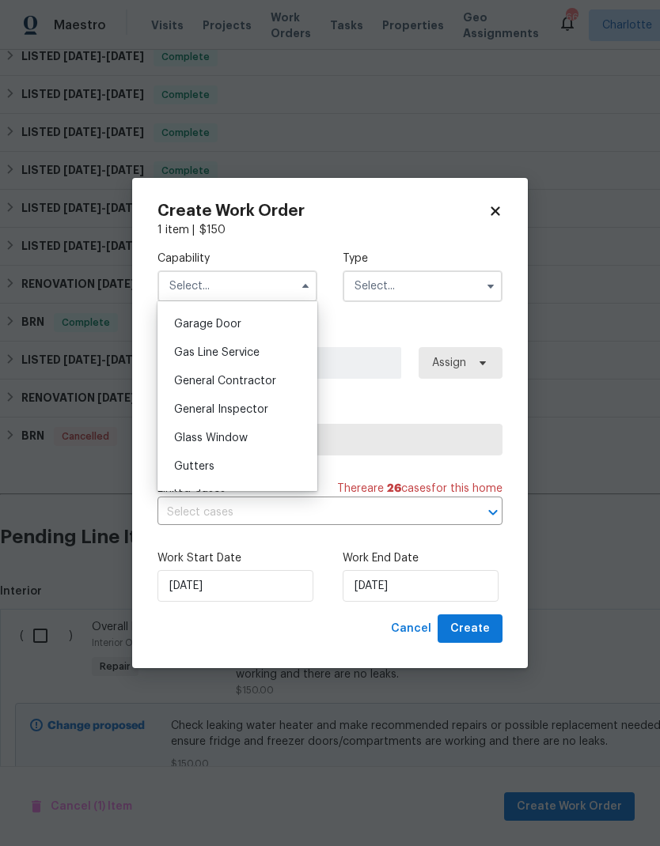
click at [278, 390] on div "General Contractor" at bounding box center [237, 381] width 152 height 28
type input "General Contractor"
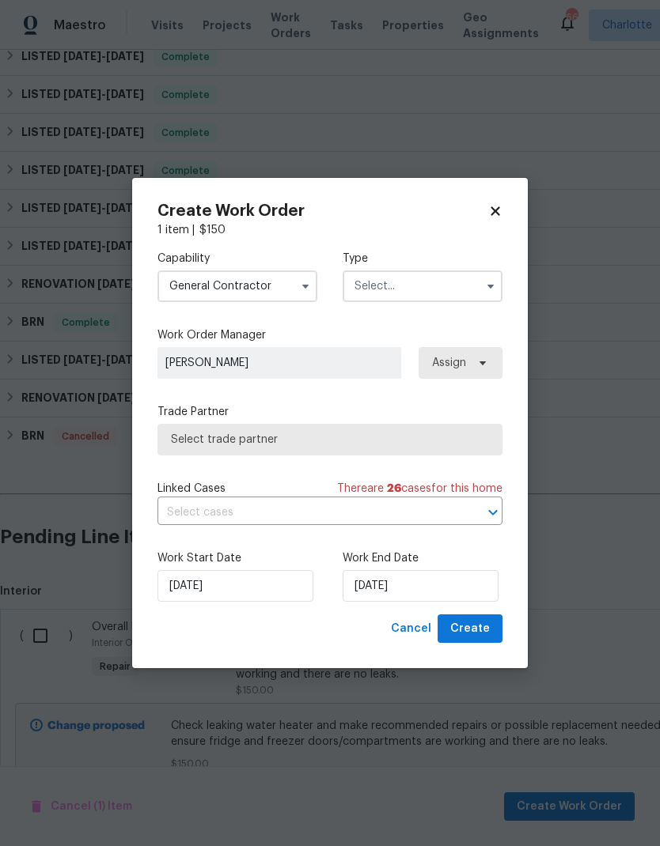
click at [454, 288] on input "text" at bounding box center [422, 286] width 160 height 32
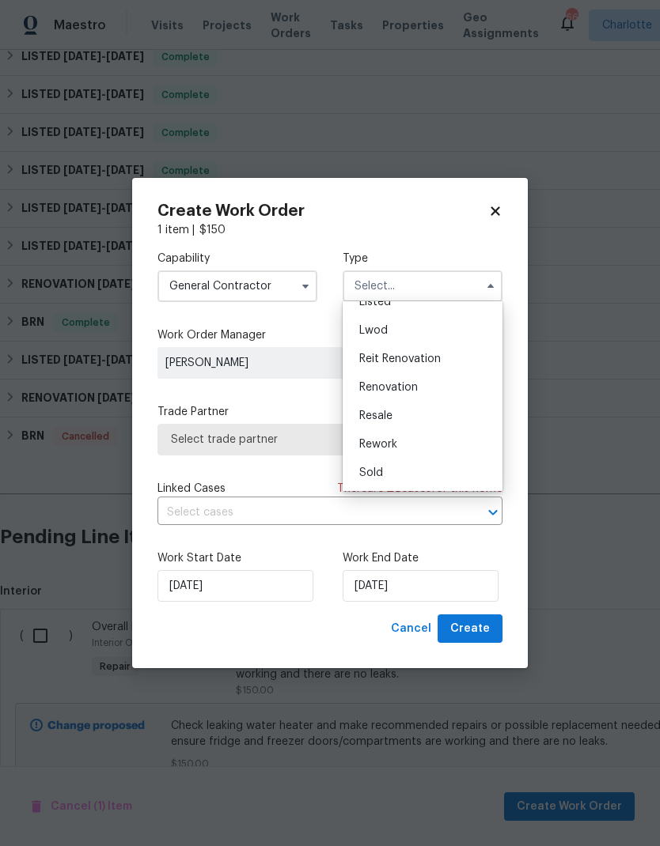
scroll to position [160, 0]
click at [401, 392] on span "Renovation" at bounding box center [388, 387] width 59 height 11
type input "Renovation"
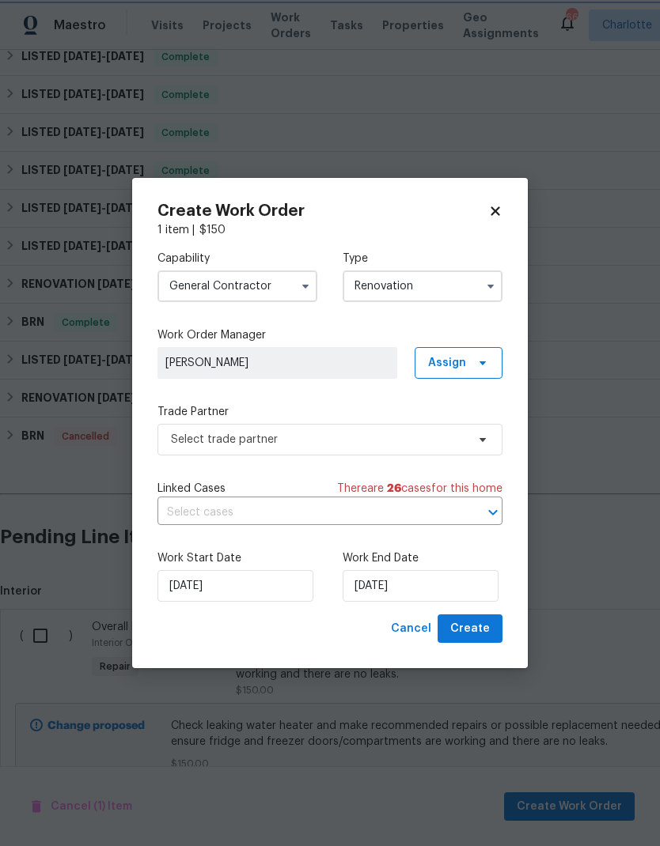
scroll to position [0, 0]
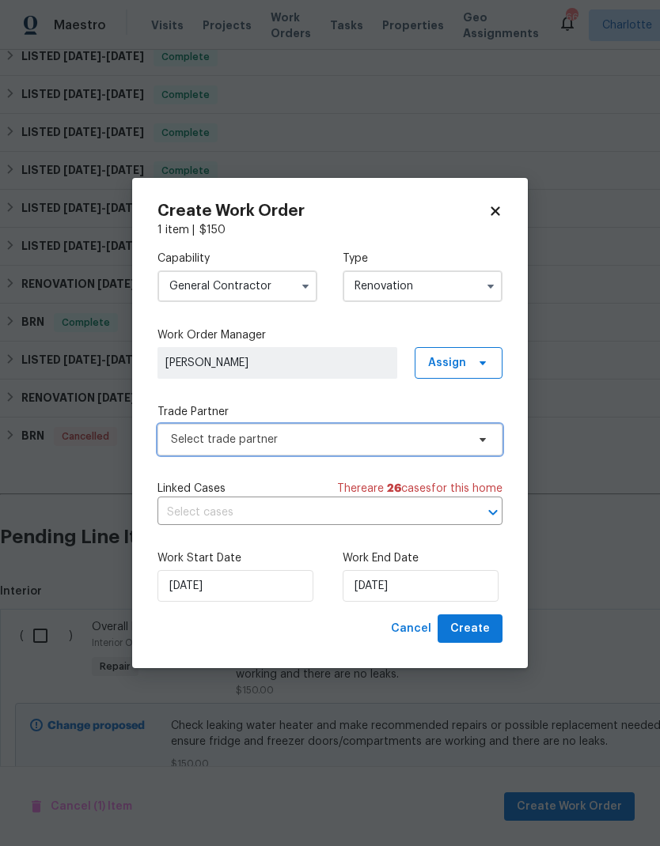
click at [483, 447] on span "Select trade partner" at bounding box center [329, 440] width 345 height 32
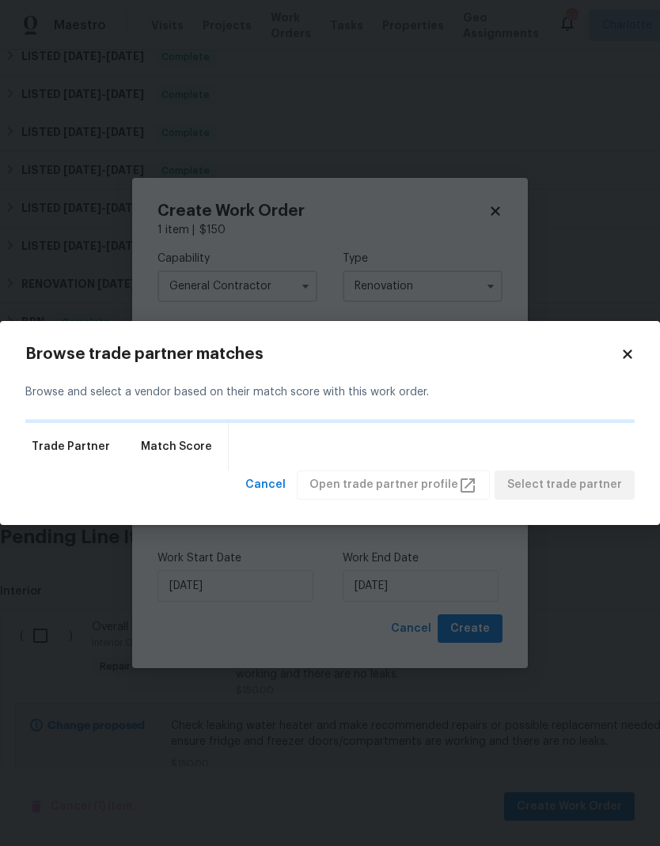
click at [617, 355] on h2 "Browse trade partner matches" at bounding box center [322, 354] width 595 height 16
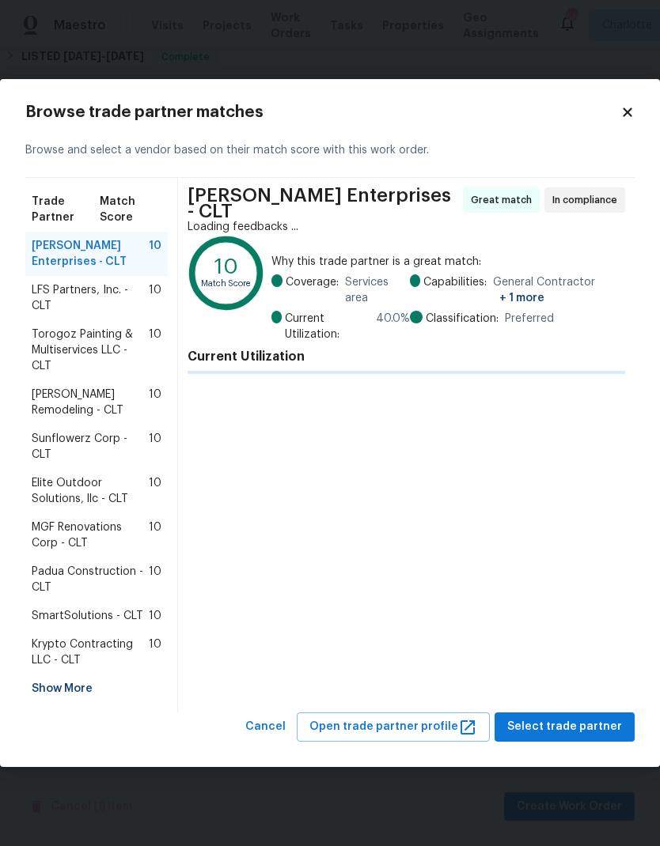
click at [627, 359] on div "Nordman Enterprises - CLT Great match In compliance Loading feedbacks ... 10 Ma…" at bounding box center [406, 445] width 456 height 535
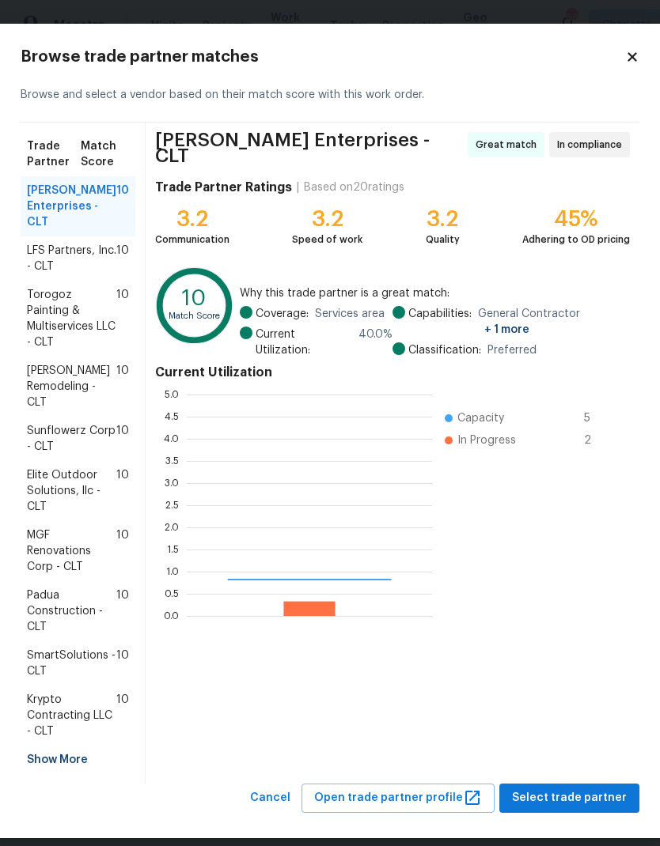
scroll to position [221, 245]
click at [49, 321] on span "Torogoz Painting & Multiservices LLC - CLT" at bounding box center [71, 318] width 89 height 63
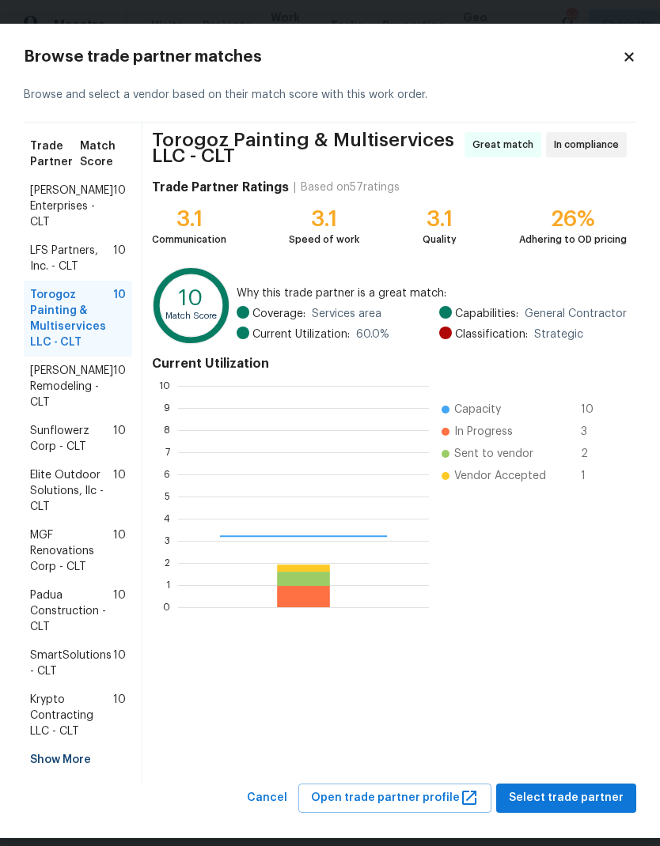
scroll to position [2, 2]
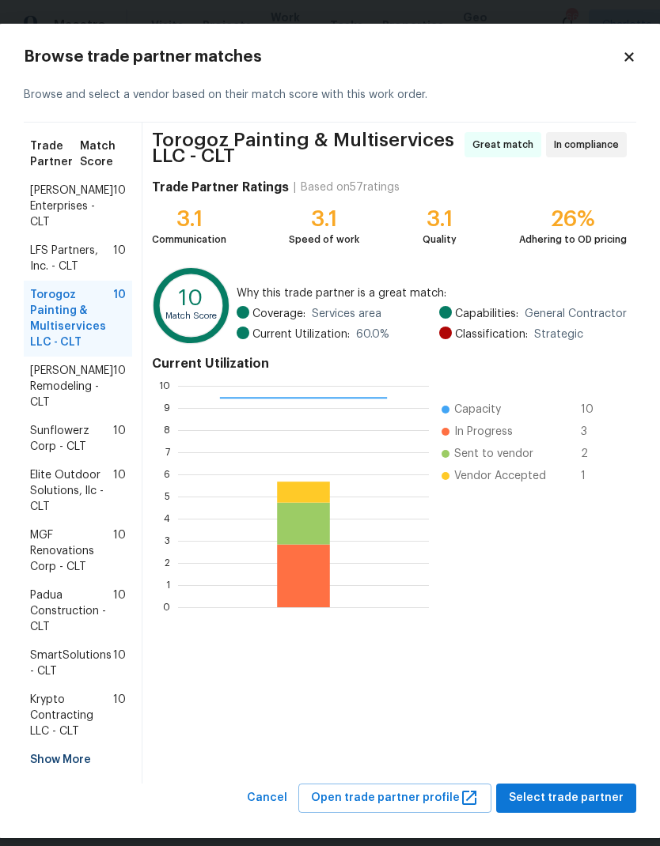
click at [43, 206] on span "Nordman Enterprises - CLT" at bounding box center [71, 206] width 83 height 47
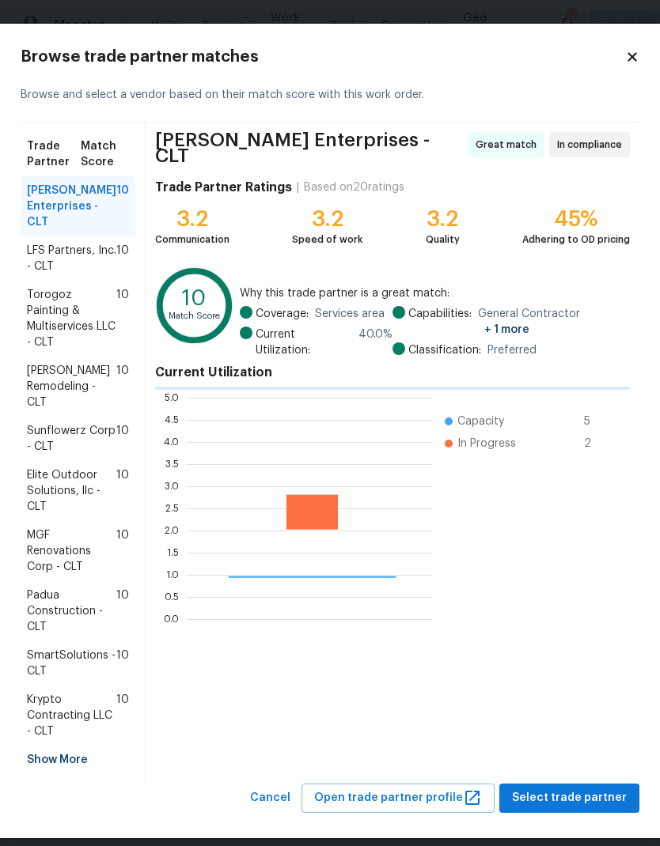
scroll to position [221, 245]
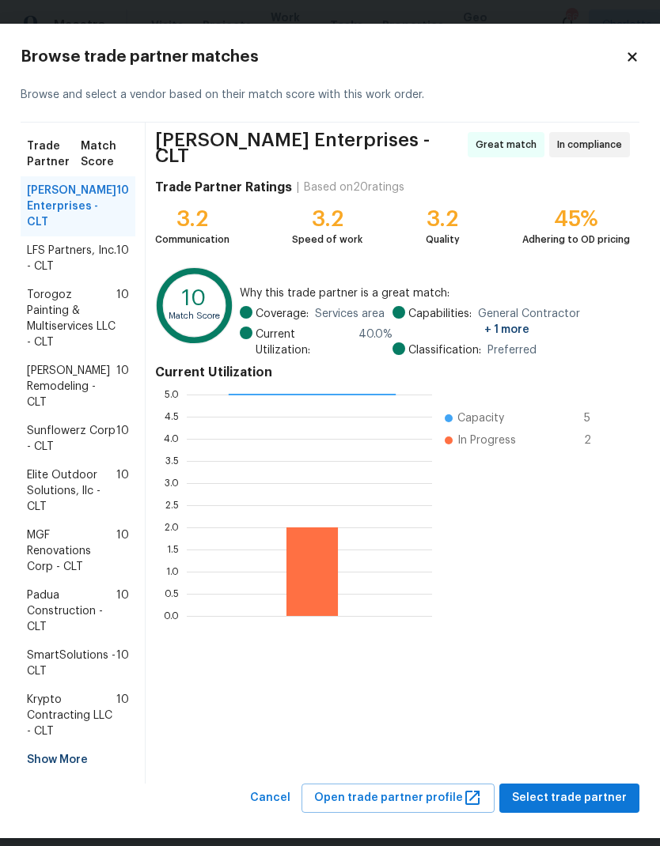
click at [41, 320] on span "Torogoz Painting & Multiservices LLC - CLT" at bounding box center [71, 318] width 89 height 63
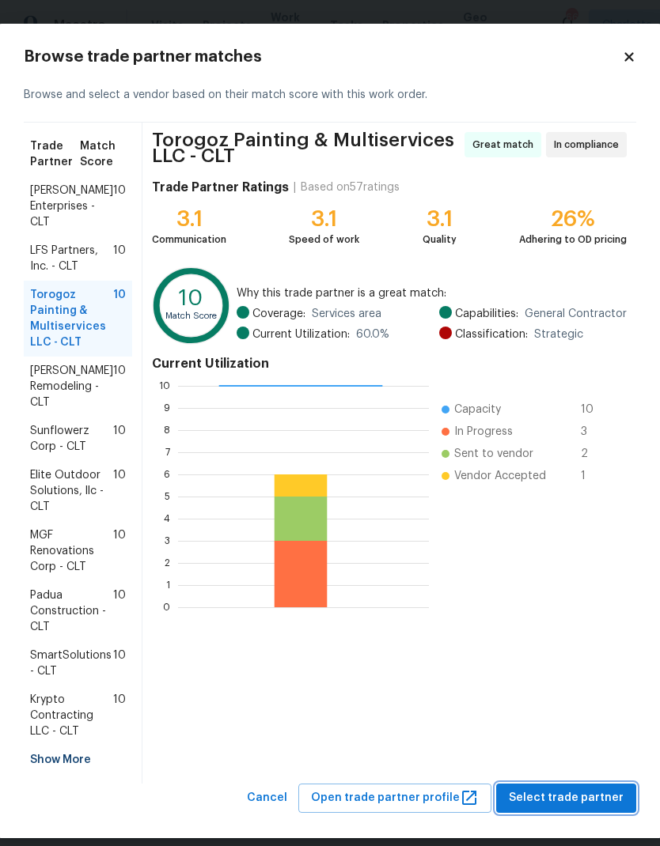
click at [599, 800] on span "Select trade partner" at bounding box center [566, 799] width 115 height 20
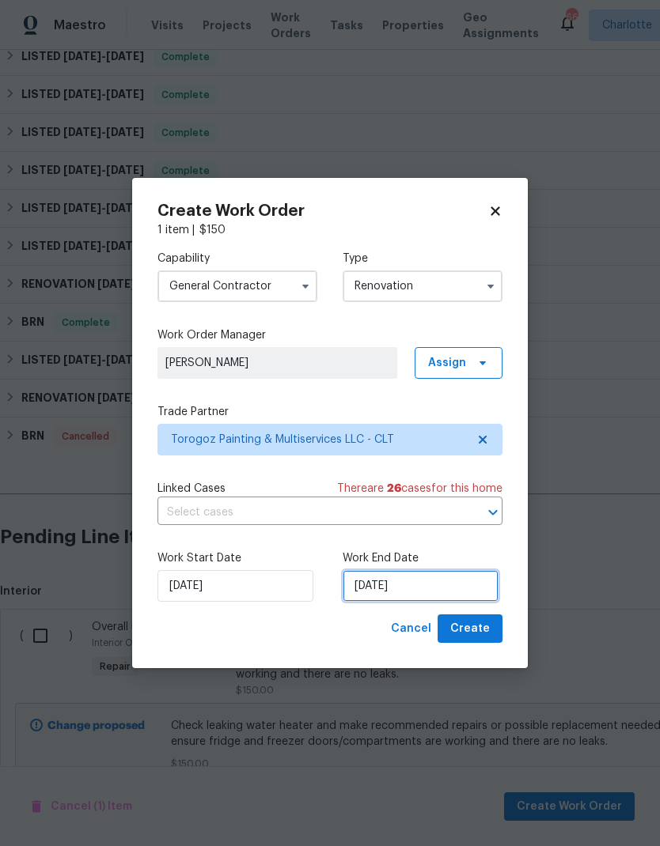
click at [444, 589] on input "[DATE]" at bounding box center [420, 586] width 156 height 32
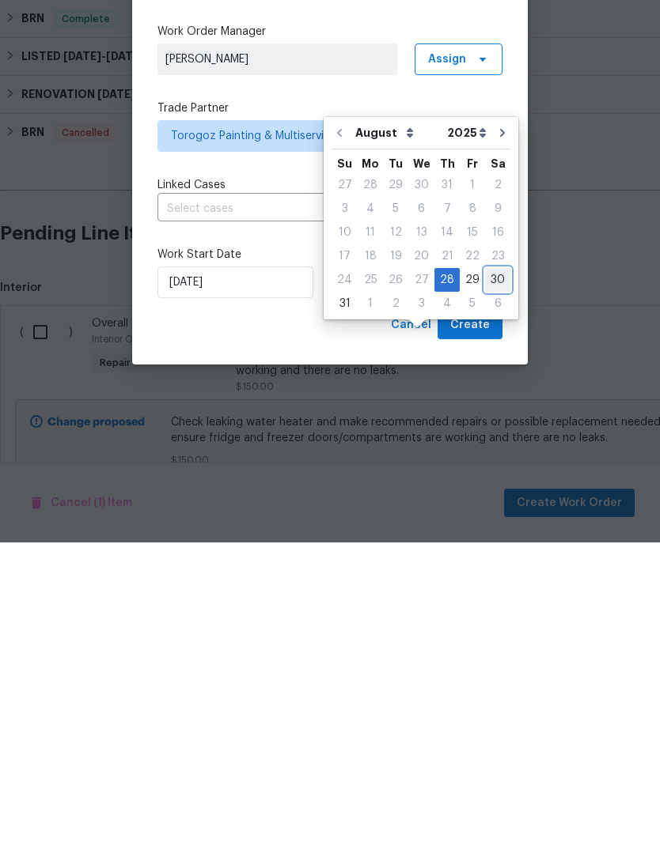
click at [495, 573] on div "30" at bounding box center [497, 584] width 25 height 22
type input "[DATE]"
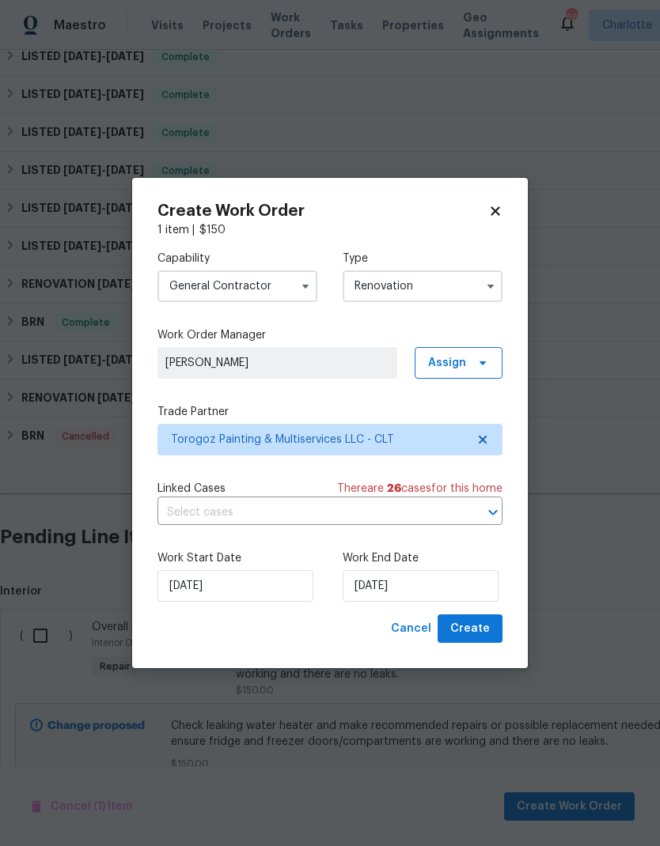
click at [475, 286] on input "Renovation" at bounding box center [422, 286] width 160 height 32
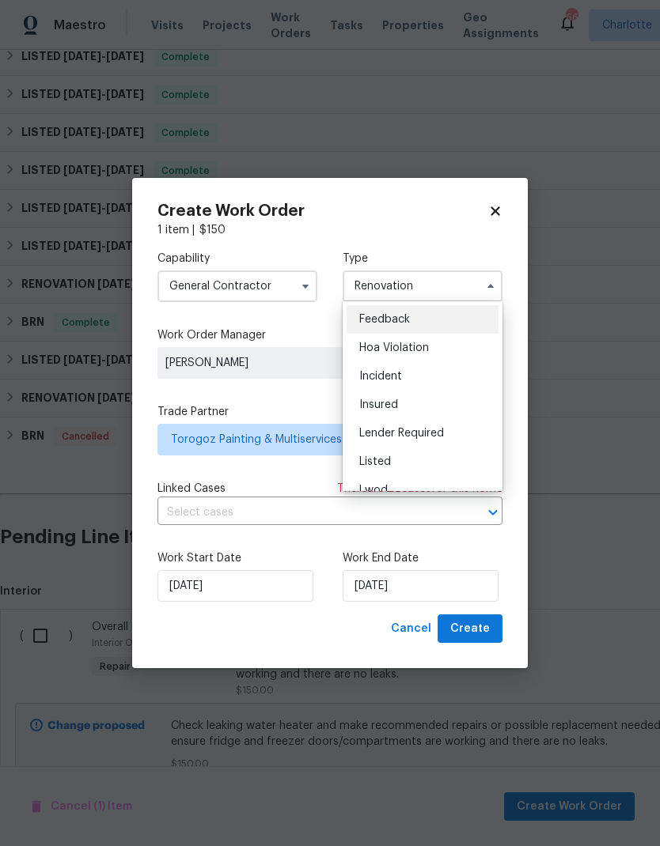
click at [381, 469] on div "Listed" at bounding box center [422, 462] width 152 height 28
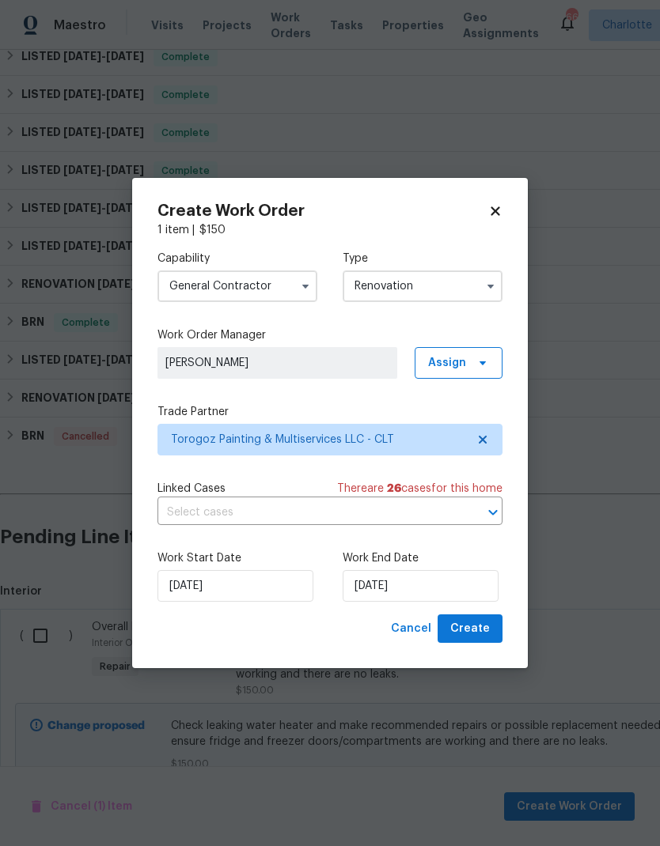
type input "Listed"
click at [475, 327] on label "Work Order Manager" at bounding box center [329, 335] width 345 height 16
click at [475, 631] on span "Create" at bounding box center [470, 629] width 40 height 20
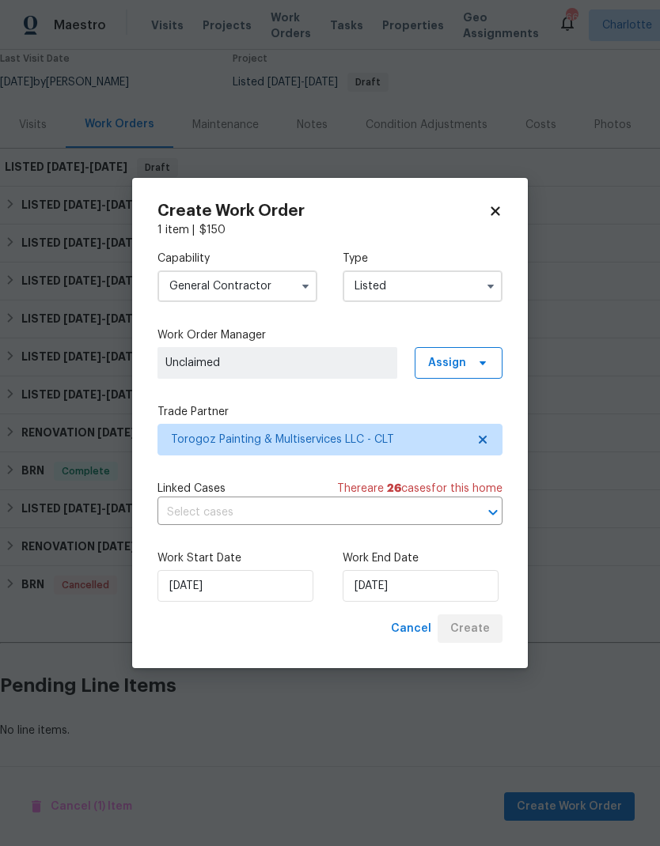
scroll to position [74, 0]
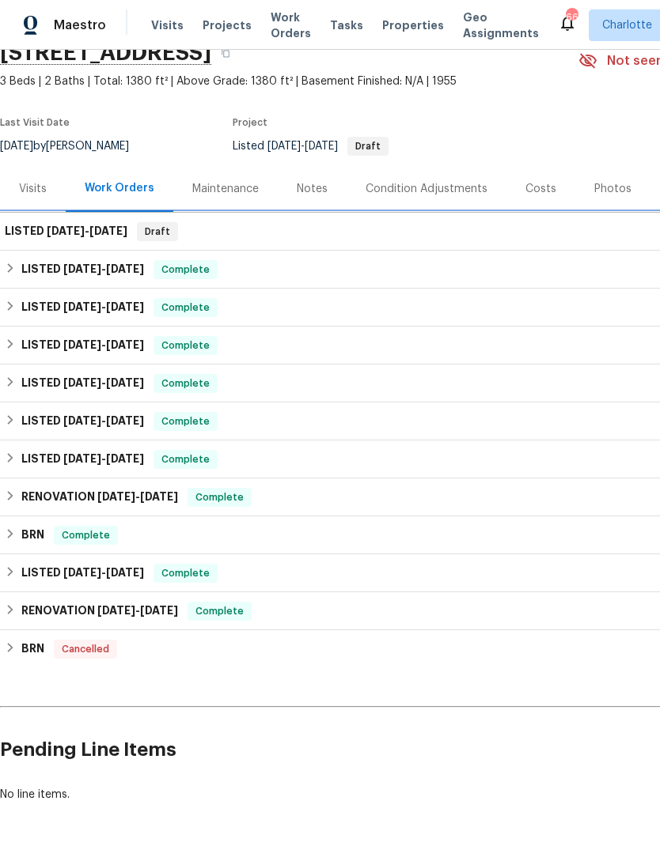
click at [42, 222] on h6 "LISTED 8/28/25 - 8/30/25" at bounding box center [66, 231] width 123 height 19
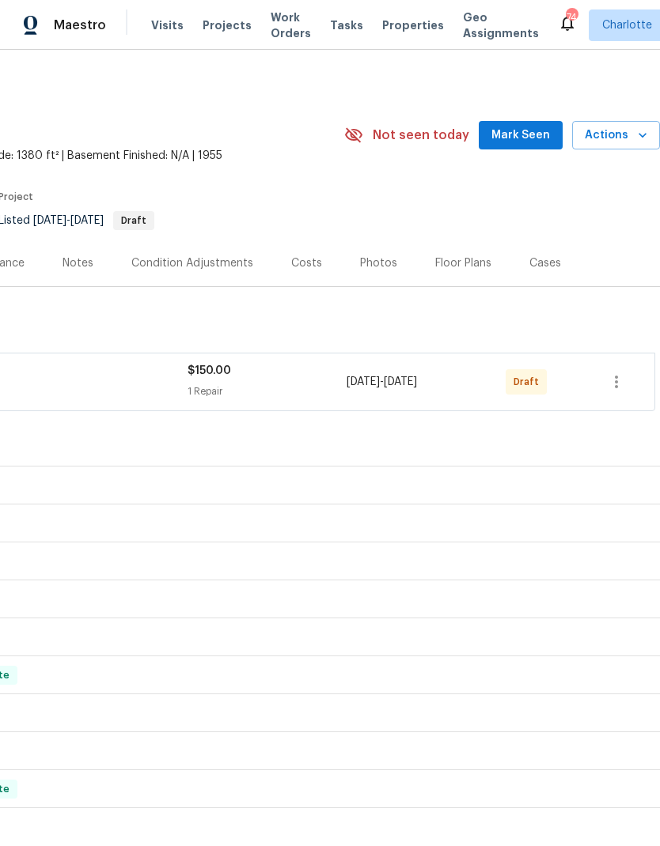
scroll to position [0, 234]
click at [626, 381] on icon "button" at bounding box center [616, 382] width 19 height 19
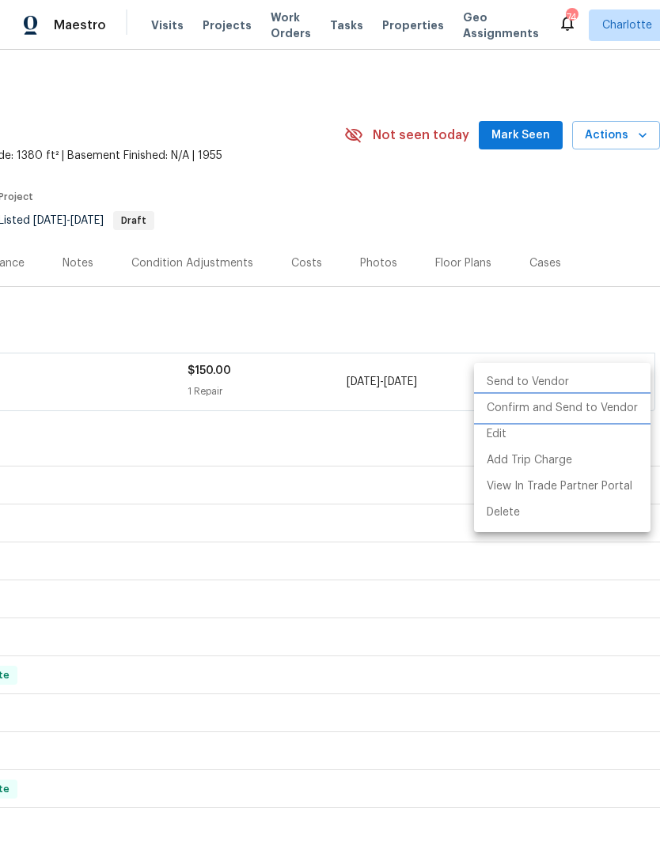
click at [593, 408] on li "Confirm and Send to Vendor" at bounding box center [562, 408] width 176 height 26
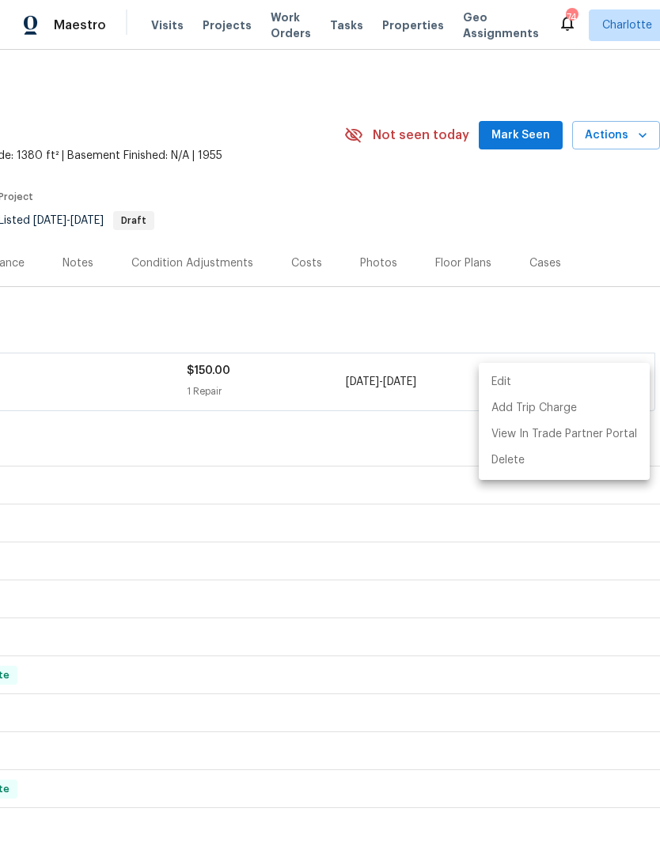
click at [516, 543] on div at bounding box center [330, 423] width 660 height 846
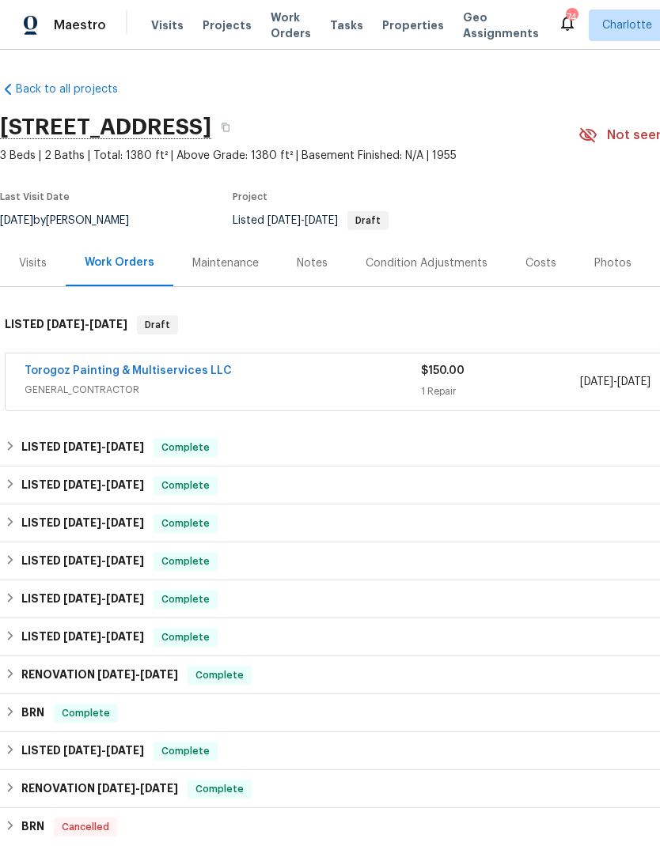
scroll to position [0, 0]
click at [96, 373] on link "Torogoz Painting & Multiservices LLC" at bounding box center [128, 370] width 207 height 11
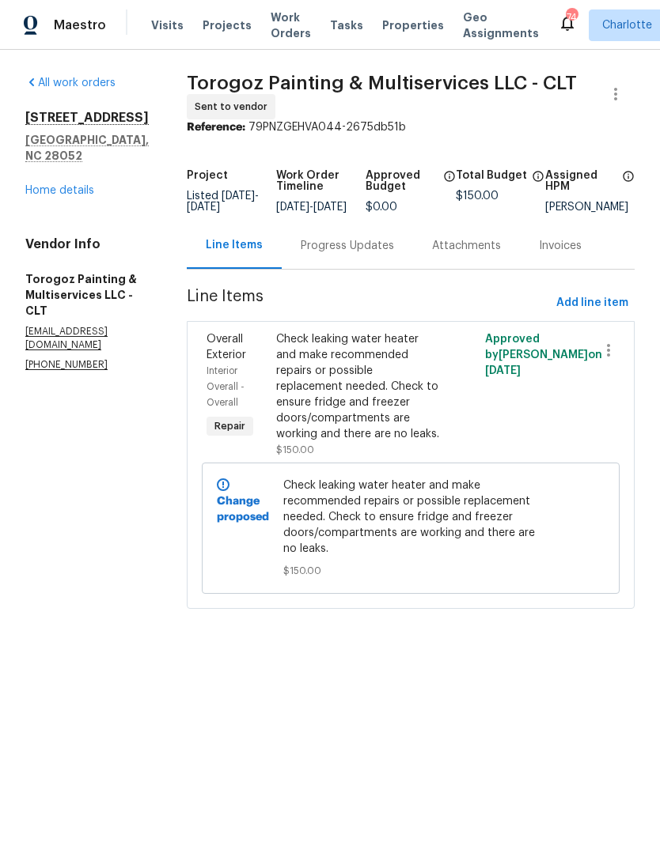
click at [394, 254] on div "Progress Updates" at bounding box center [347, 246] width 93 height 16
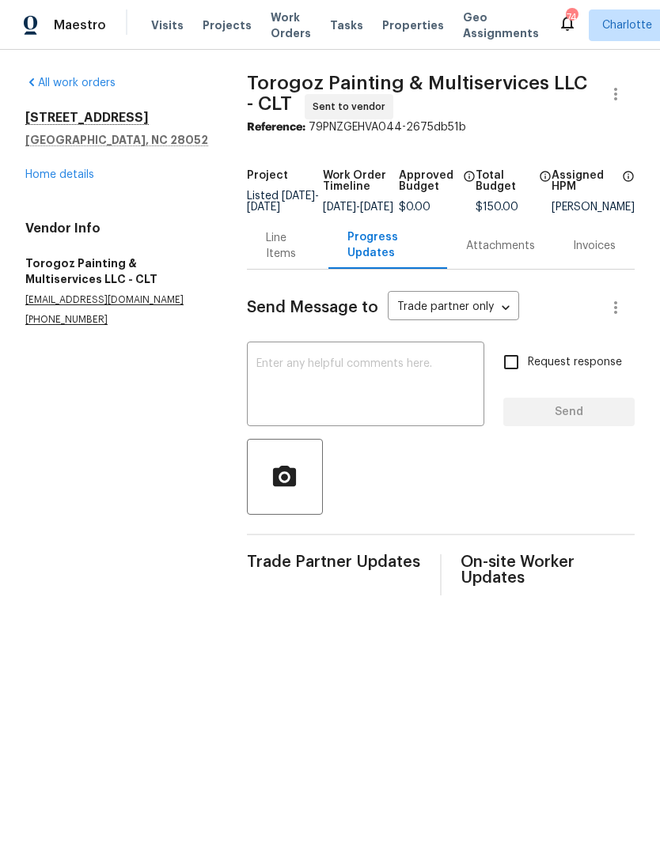
click at [442, 381] on textarea at bounding box center [365, 385] width 218 height 55
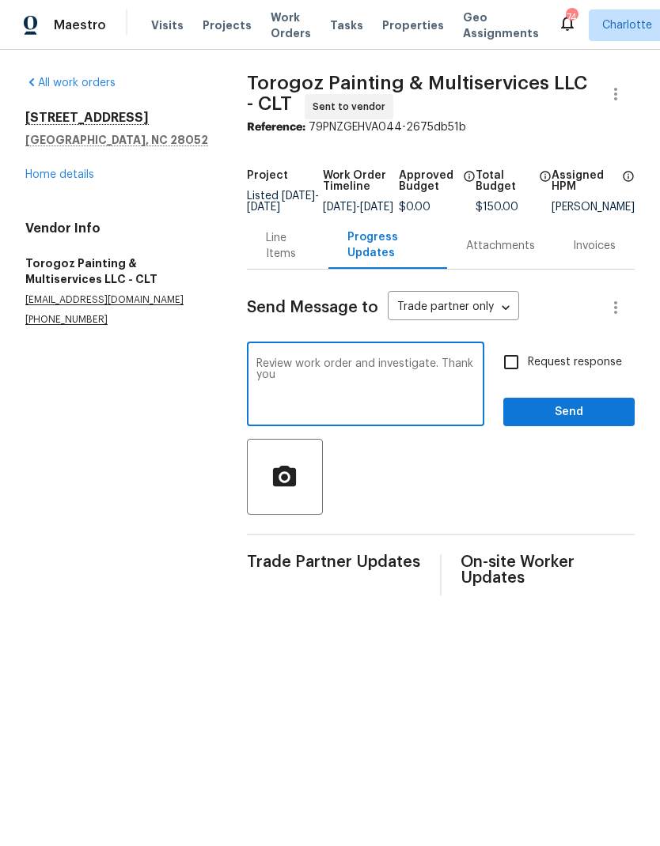
type textarea "Review work order and investigate. Thank you"
click at [527, 371] on input "Request response" at bounding box center [510, 362] width 33 height 33
checkbox input "true"
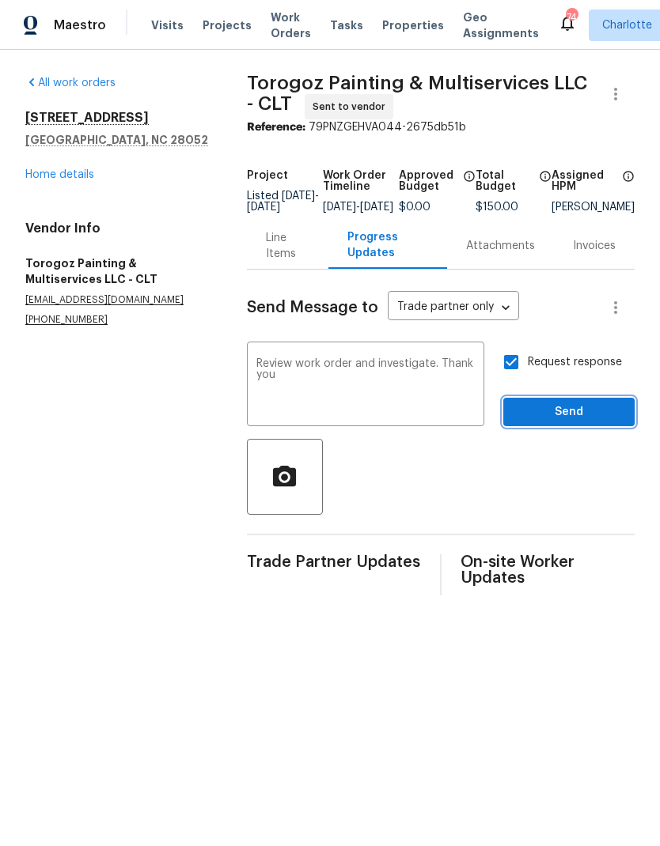
click at [597, 416] on span "Send" at bounding box center [569, 413] width 106 height 20
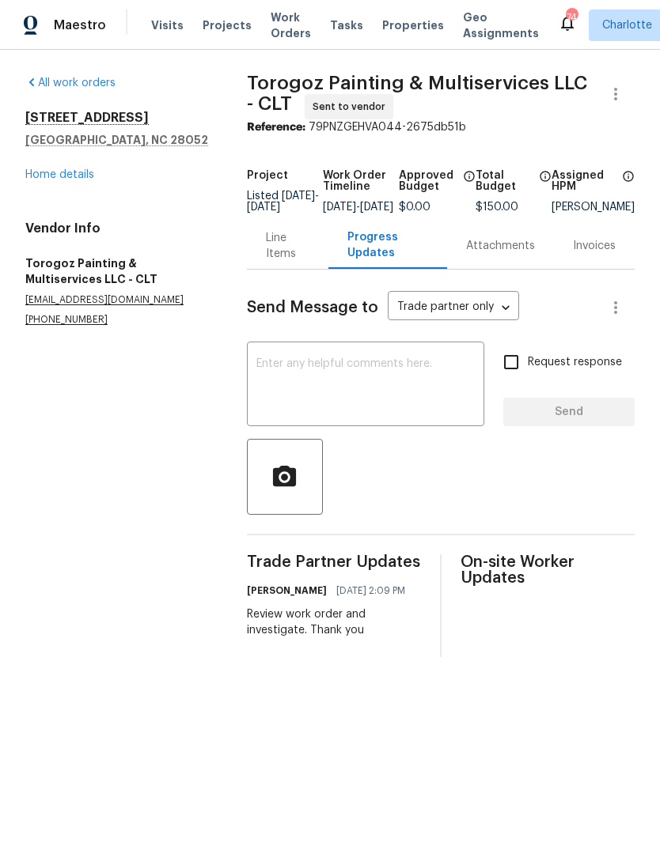
click at [77, 172] on link "Home details" at bounding box center [59, 174] width 69 height 11
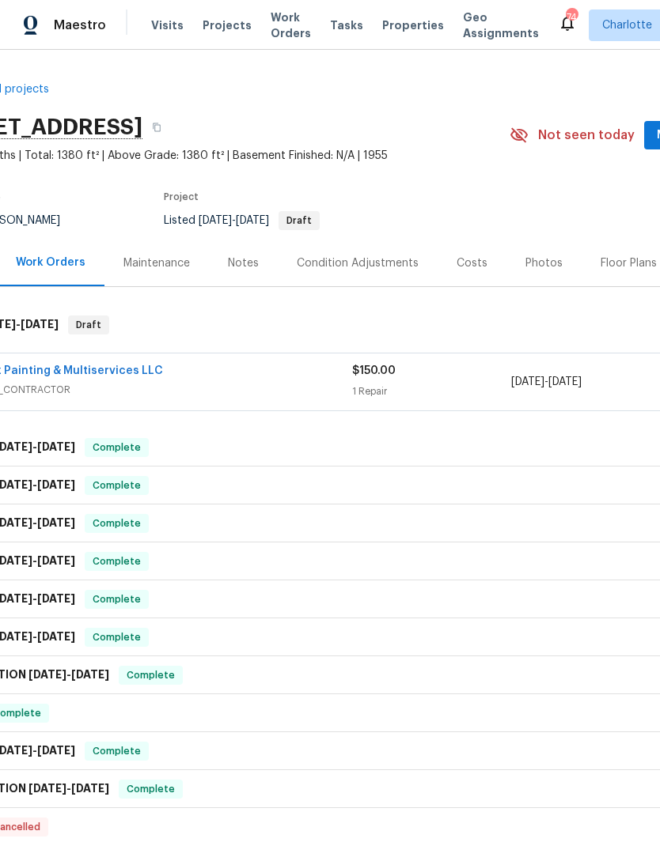
scroll to position [0, 70]
